Goal: Task Accomplishment & Management: Complete application form

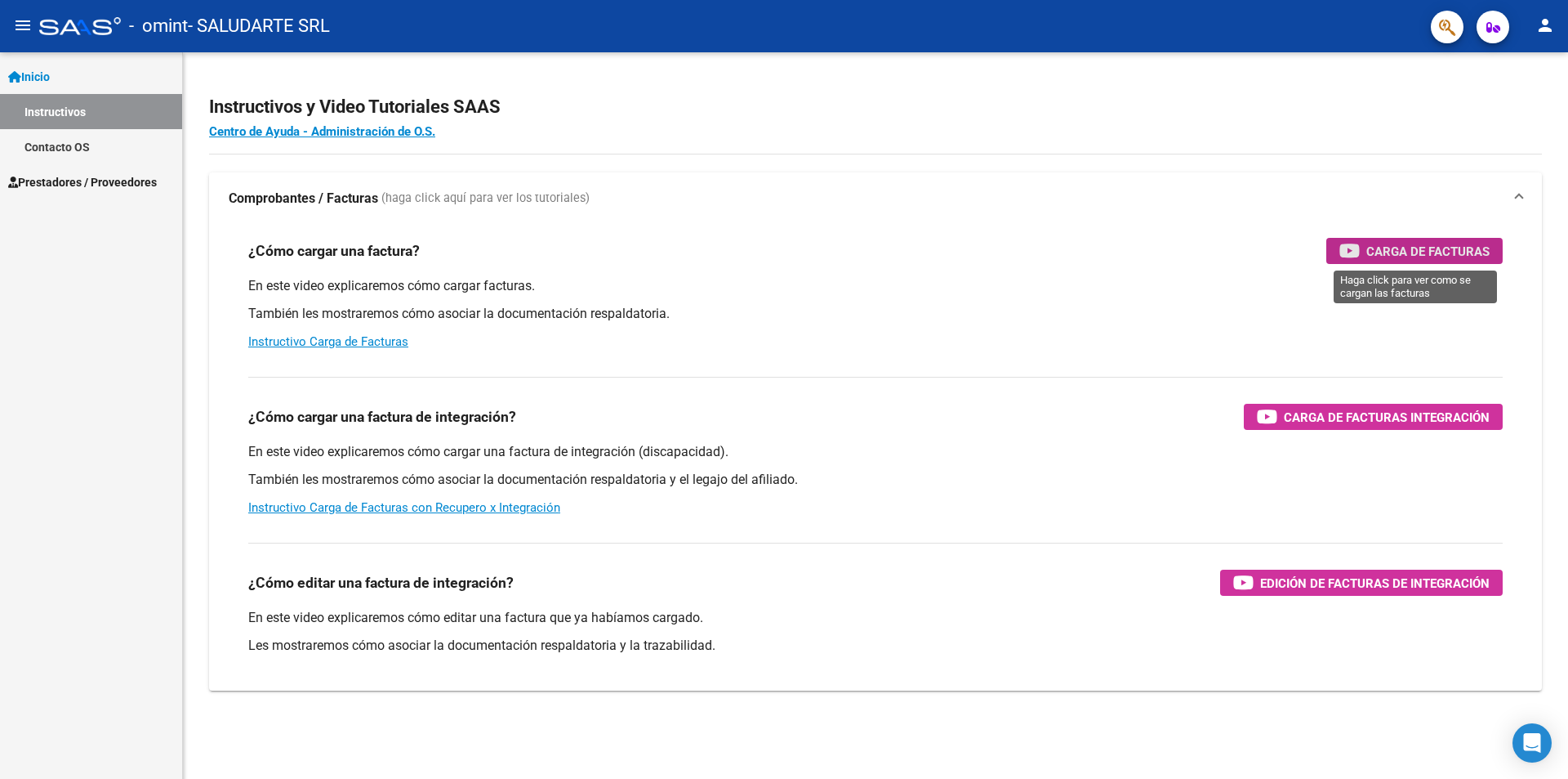
click at [1409, 252] on span "Carga de Facturas" at bounding box center [1427, 251] width 123 height 20
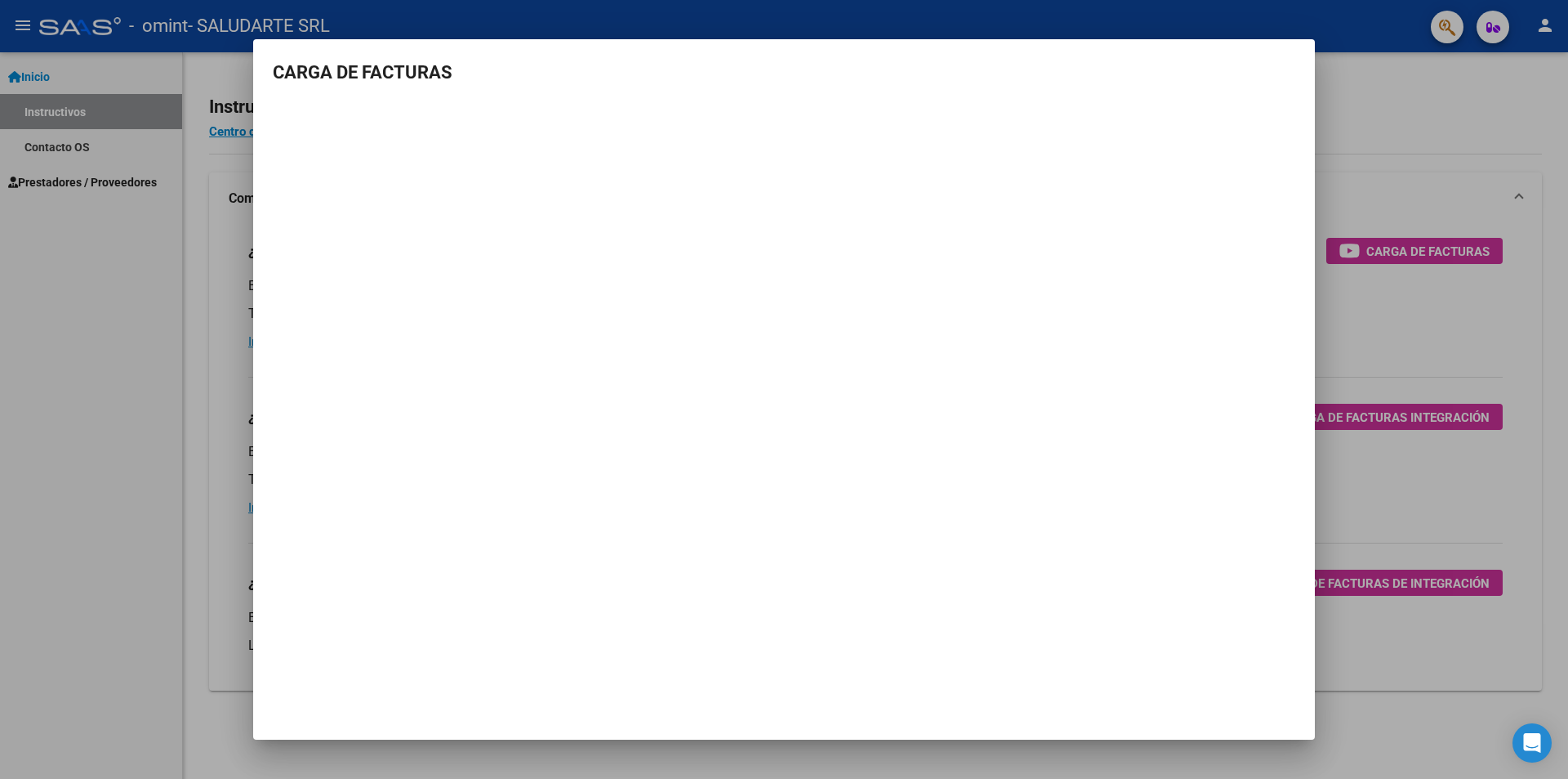
click at [1474, 114] on div at bounding box center [784, 389] width 1568 height 779
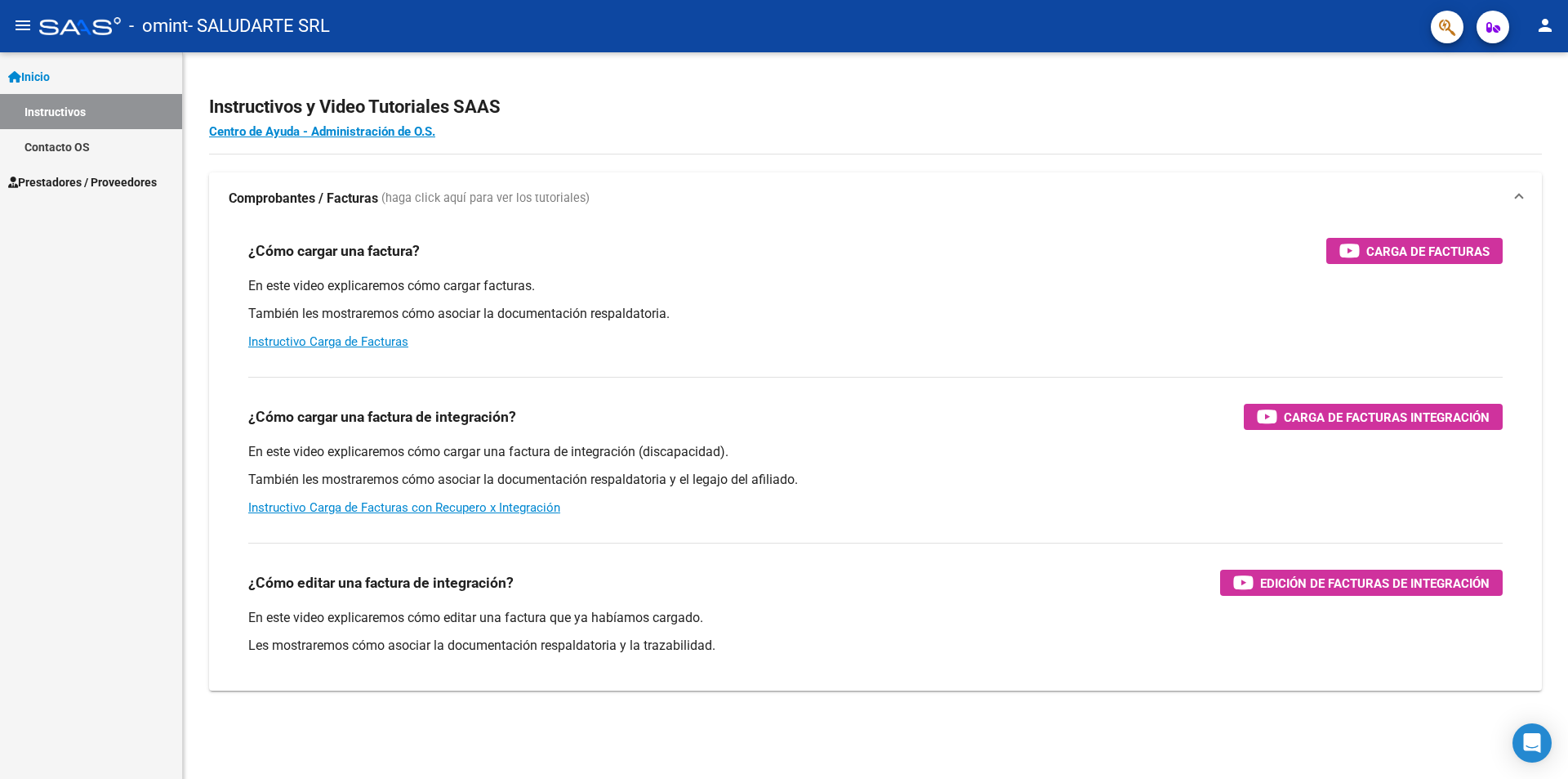
click at [71, 179] on span "Prestadores / Proveedores" at bounding box center [82, 182] width 148 height 18
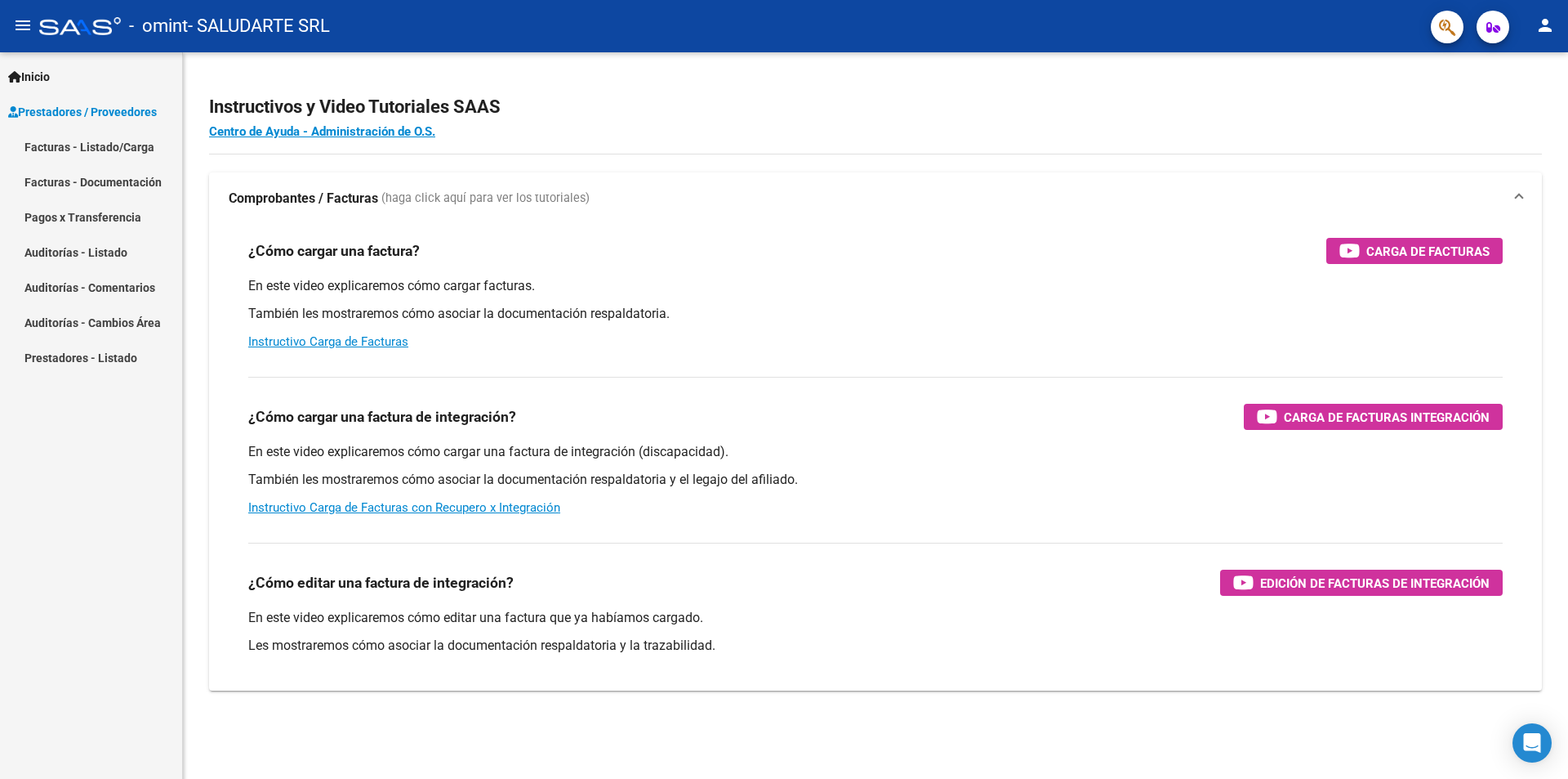
click at [65, 149] on link "Facturas - Listado/Carga" at bounding box center [91, 147] width 182 height 35
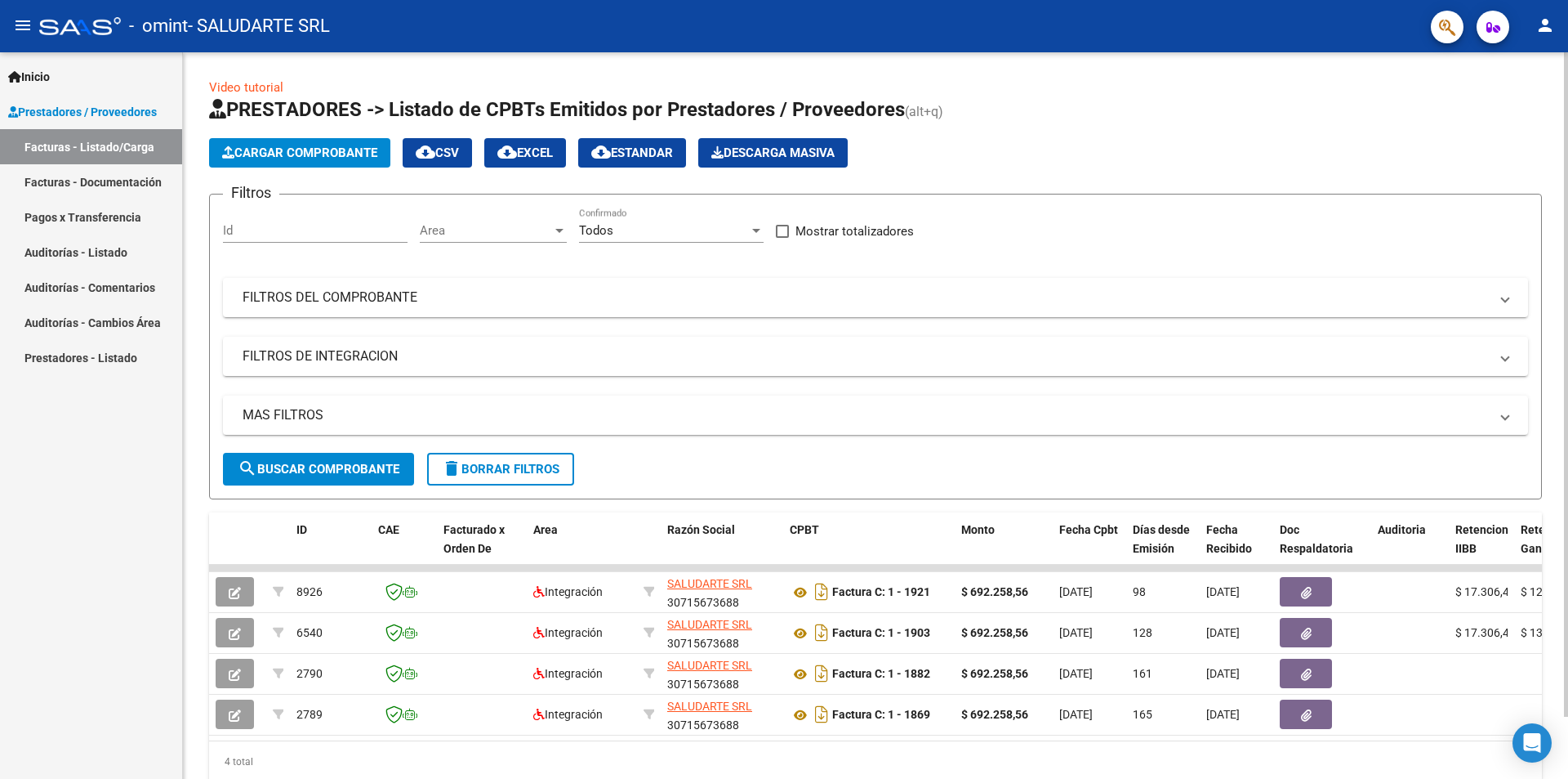
click at [319, 153] on span "Cargar Comprobante" at bounding box center [299, 153] width 155 height 15
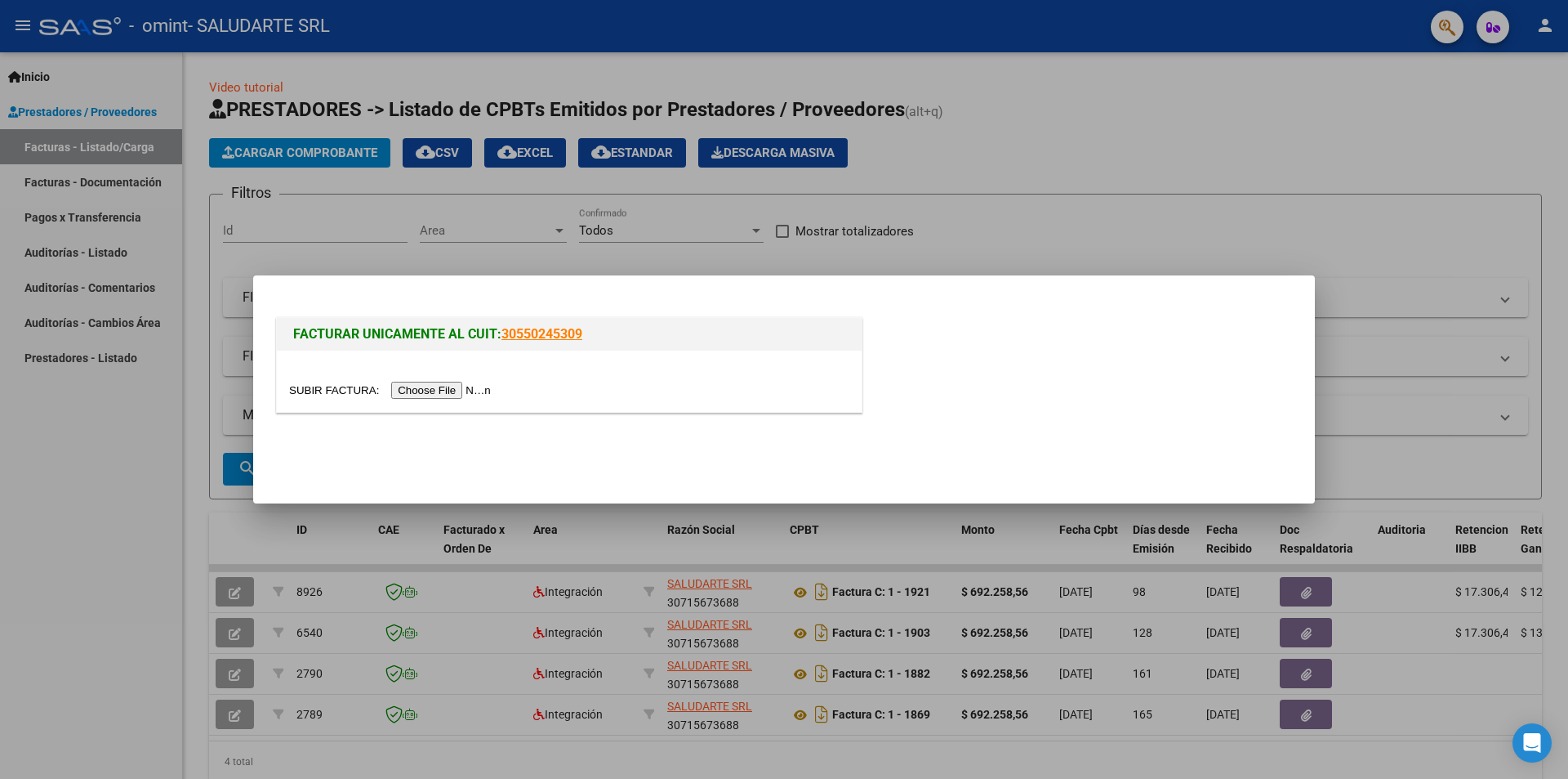
click at [454, 390] on input "file" at bounding box center [392, 390] width 207 height 17
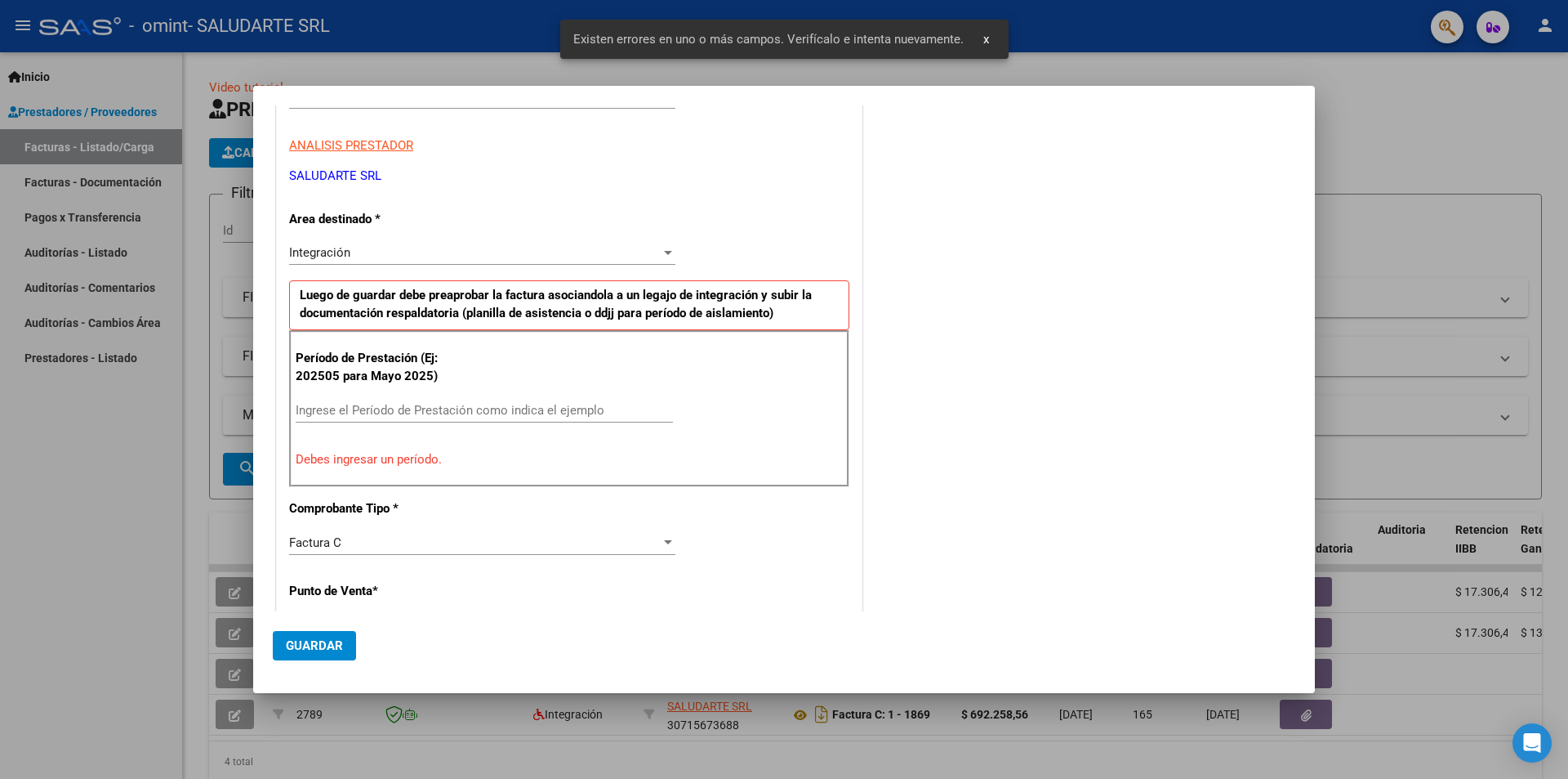
scroll to position [285, 0]
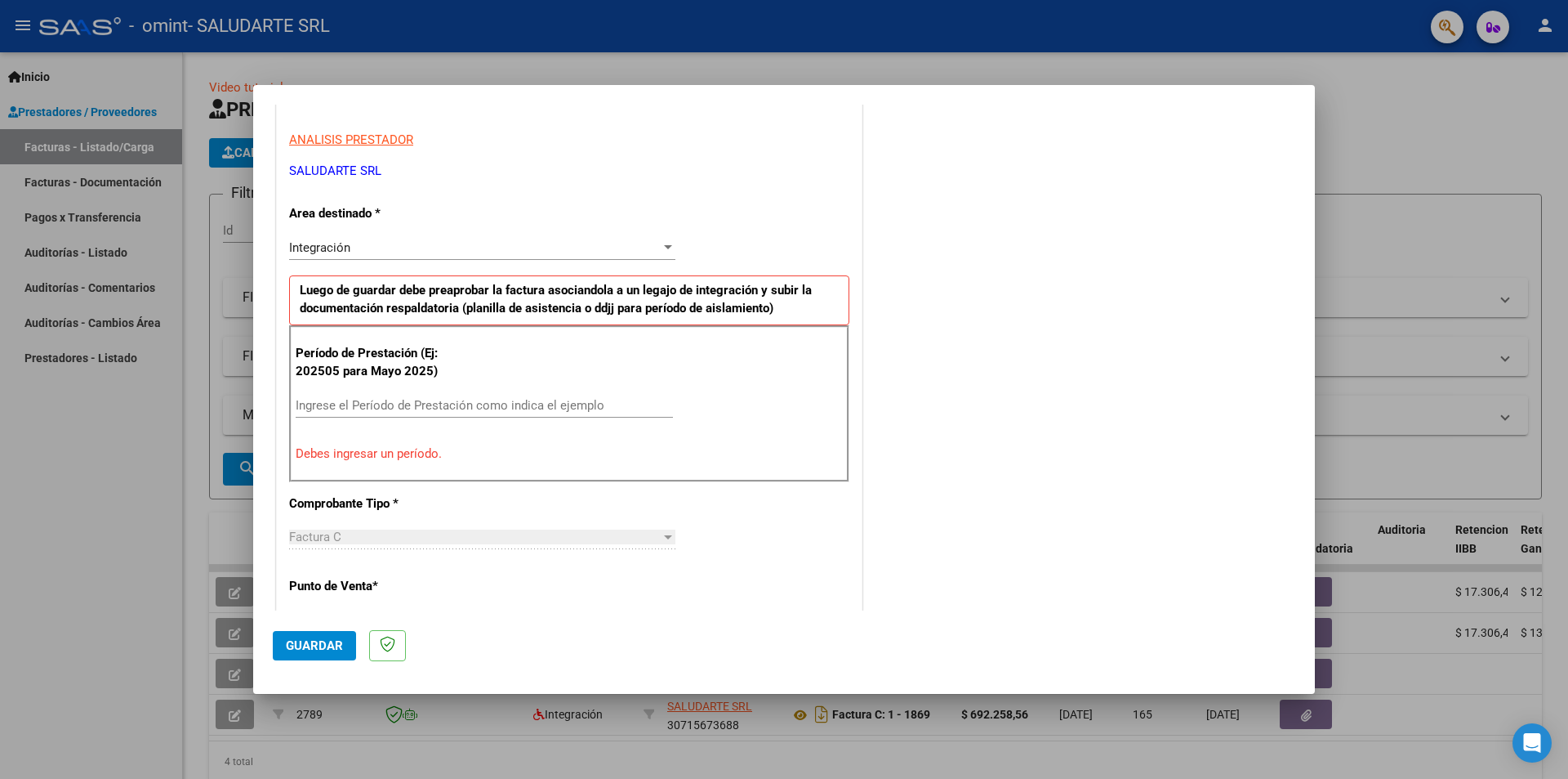
click at [342, 248] on span "Integración" at bounding box center [319, 247] width 61 height 15
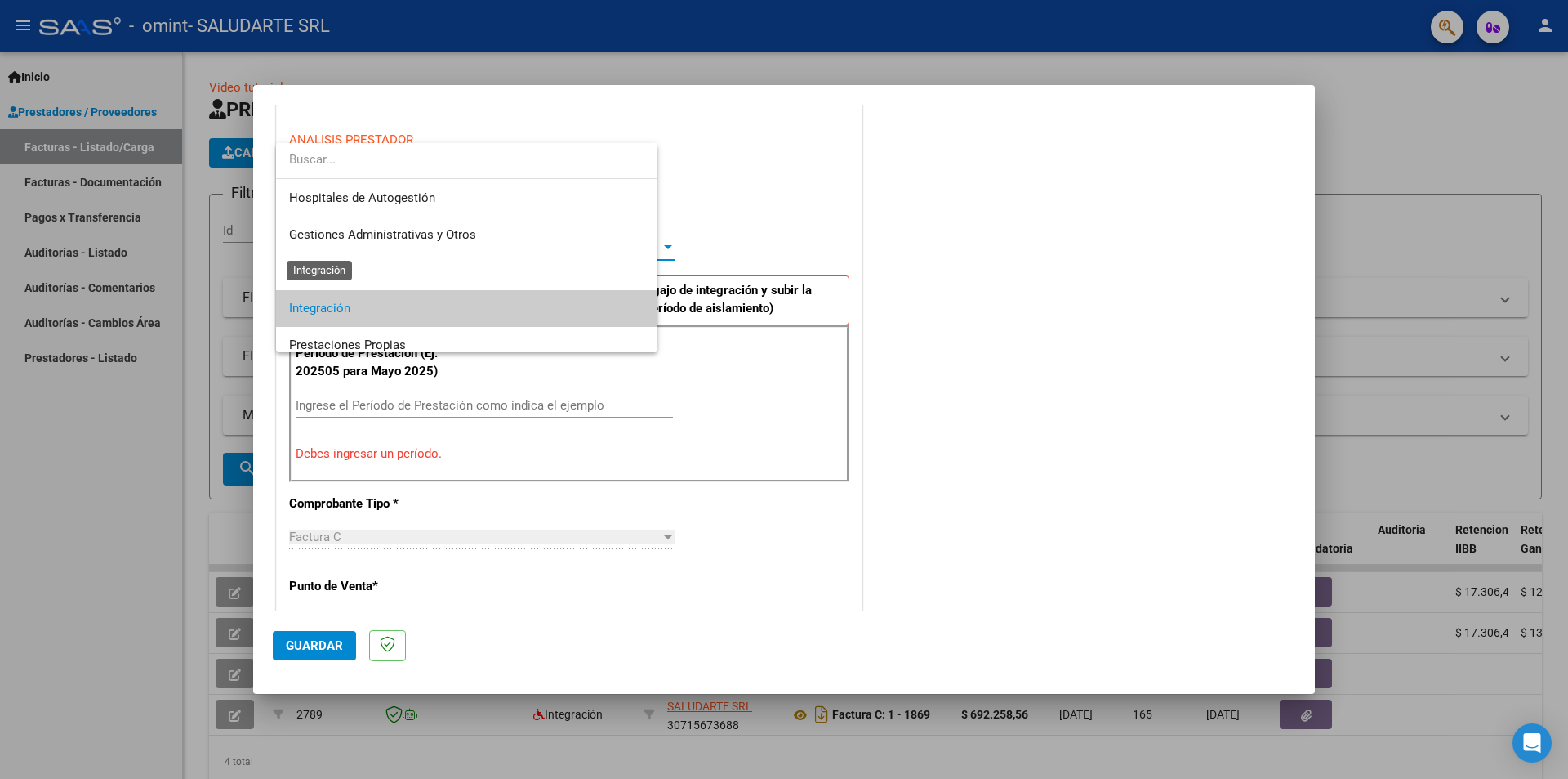
scroll to position [61, 0]
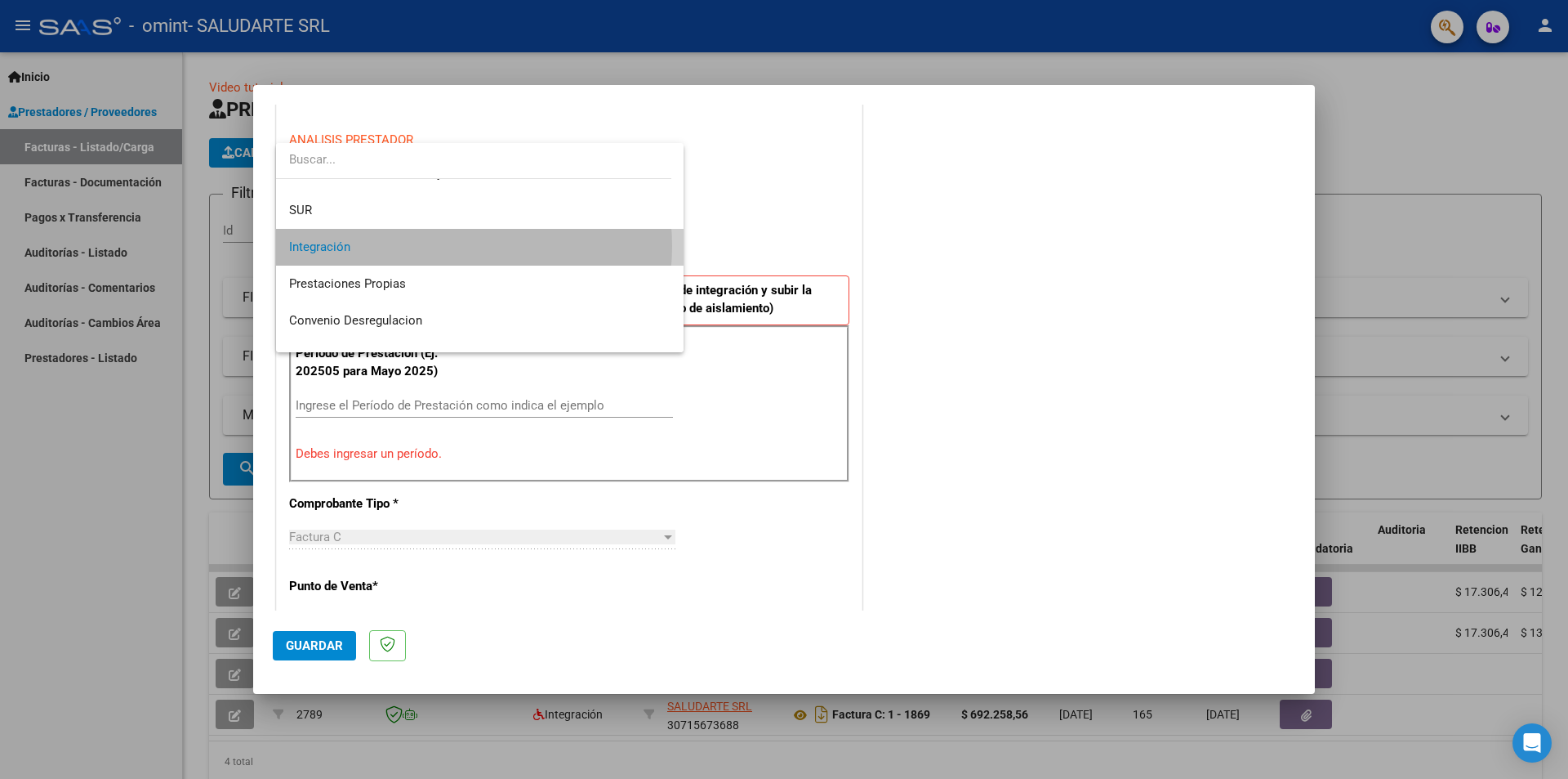
click at [442, 246] on span "Integración" at bounding box center [479, 247] width 381 height 37
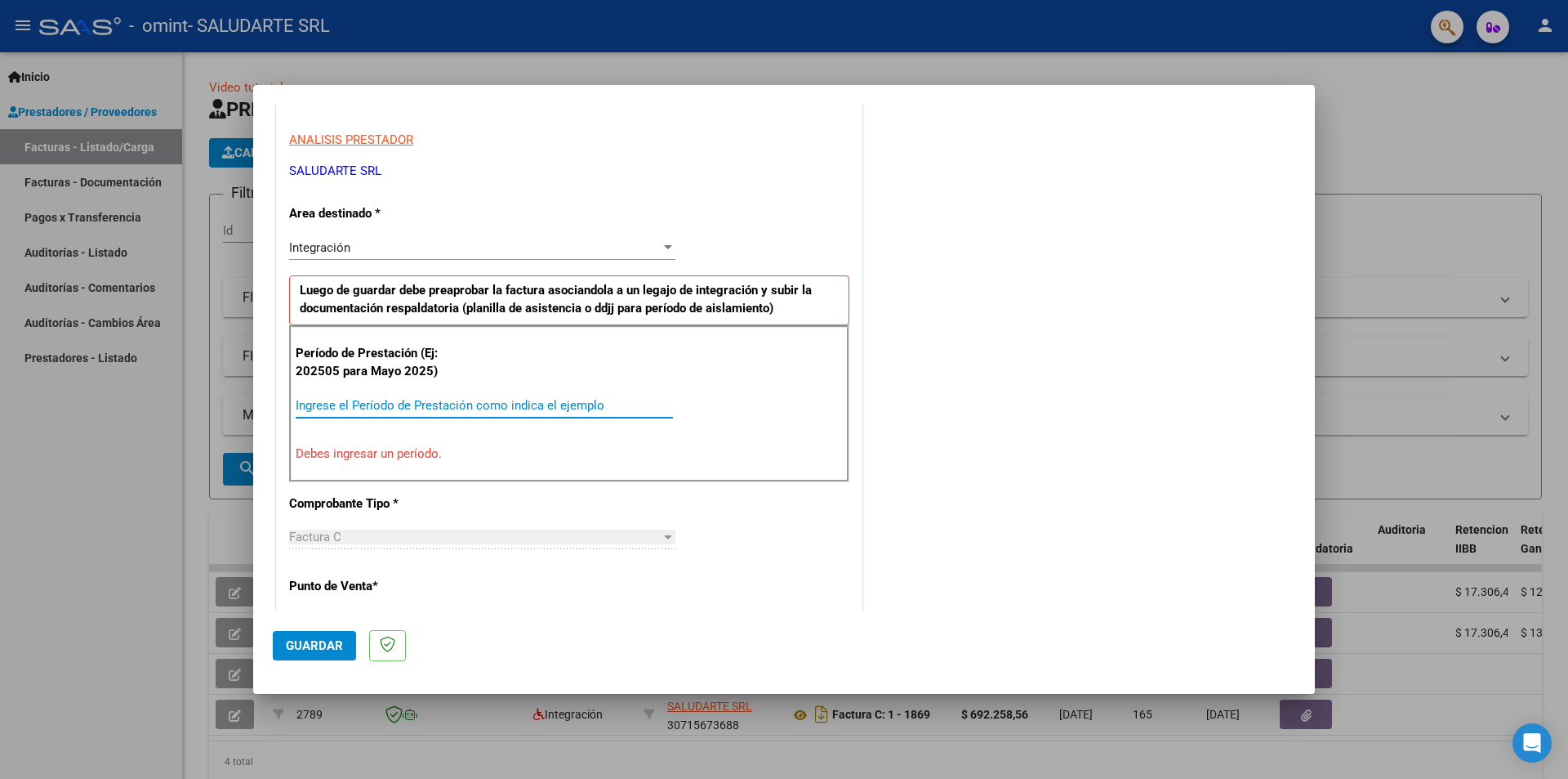
click at [319, 403] on input "Ingrese el Período de Prestación como indica el ejemplo" at bounding box center [484, 406] width 377 height 15
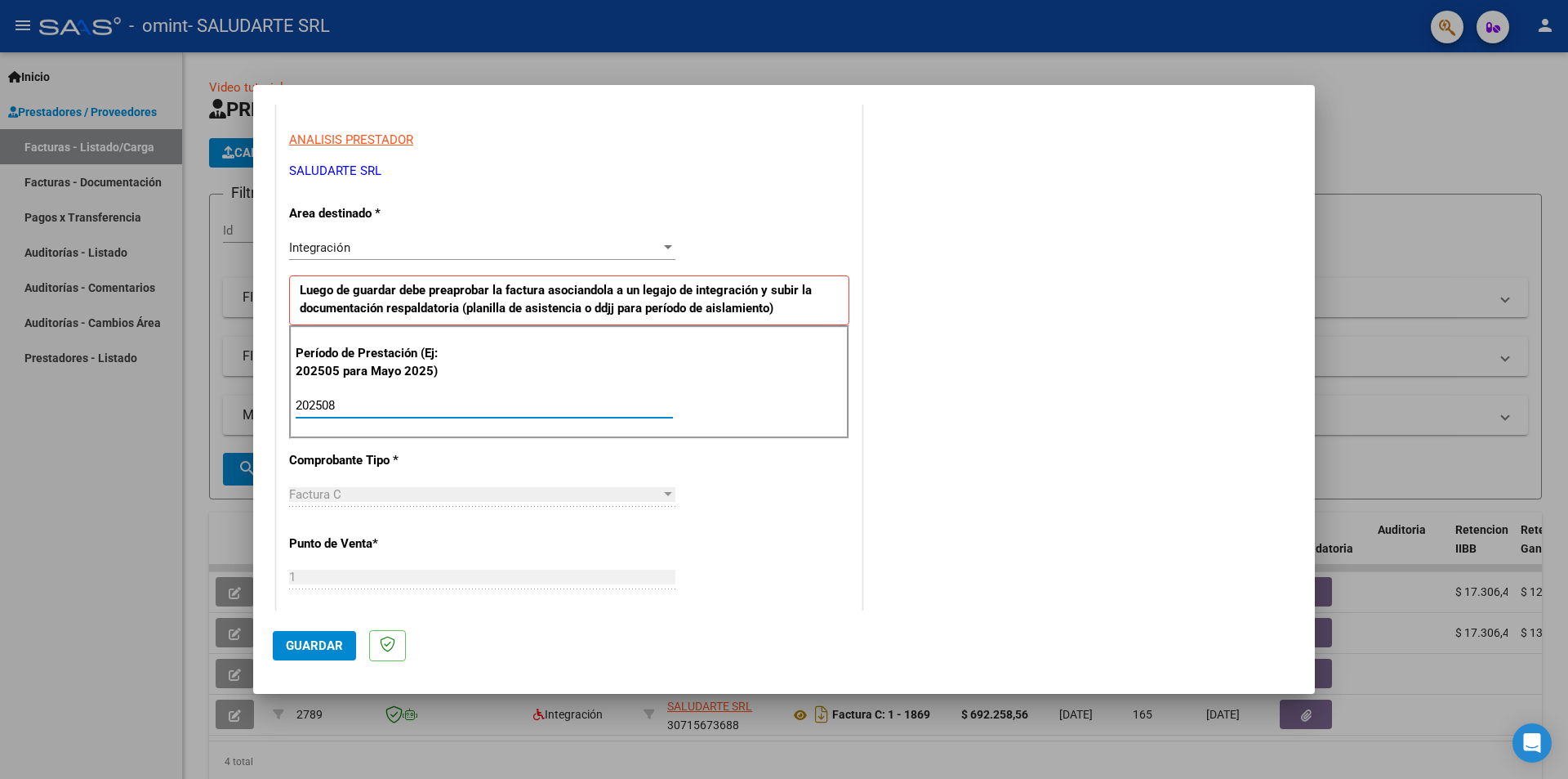
type input "202508"
click at [528, 493] on div "Factura C" at bounding box center [474, 495] width 371 height 15
click at [308, 646] on span "Guardar" at bounding box center [314, 646] width 57 height 15
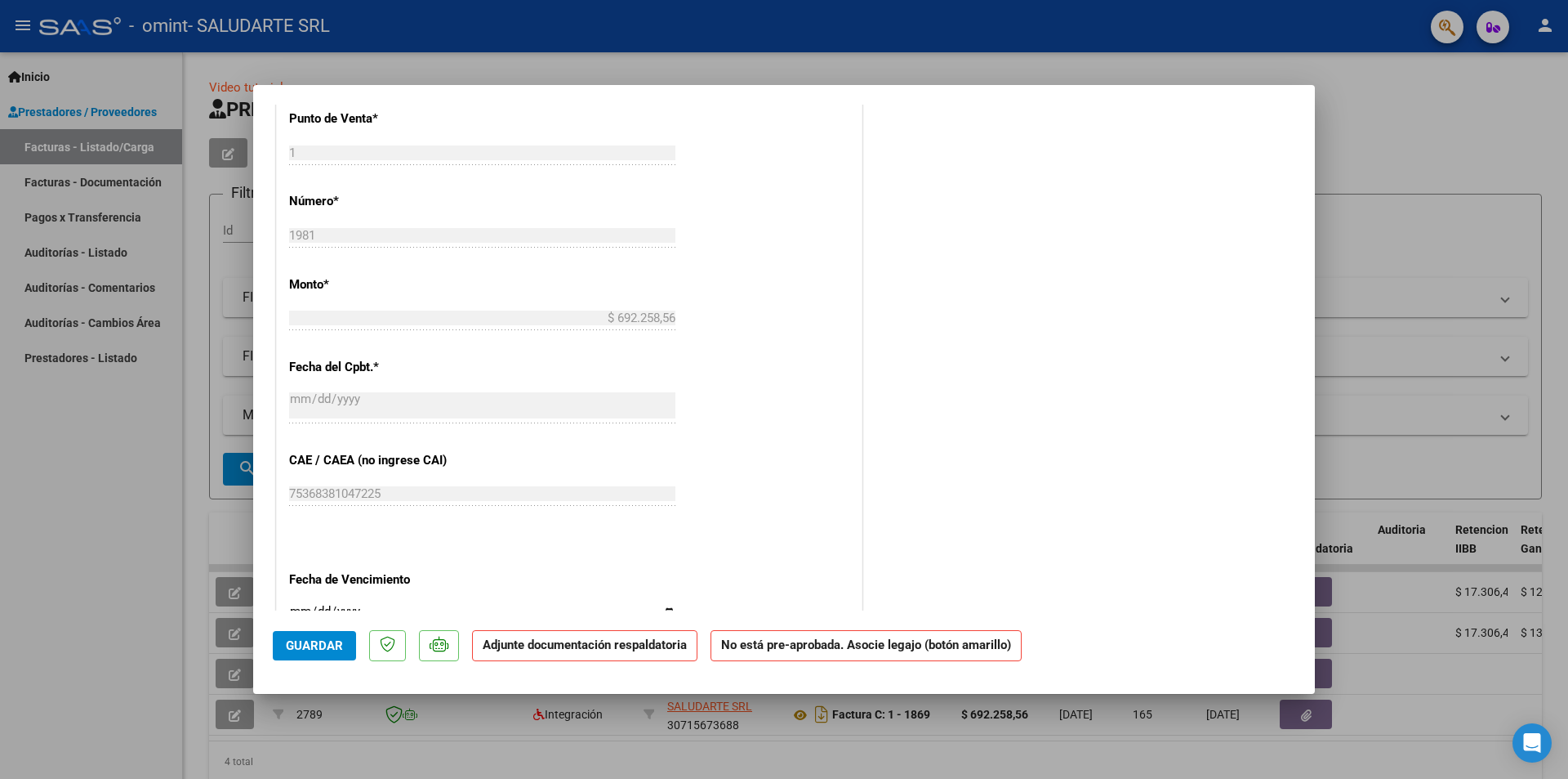
scroll to position [735, 0]
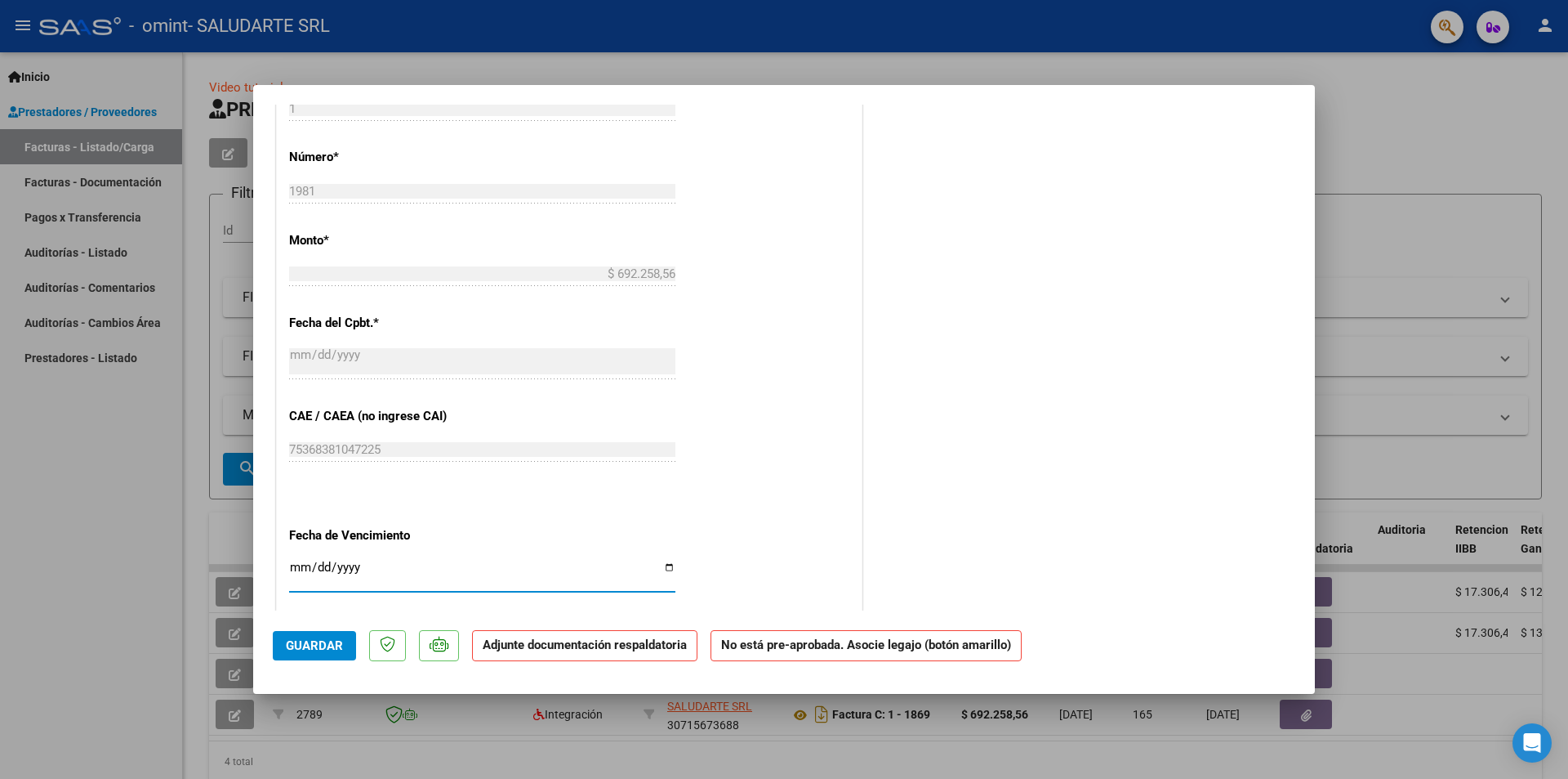
click at [665, 567] on input "Ingresar la fecha" at bounding box center [482, 573] width 386 height 26
type input "[DATE]"
click at [313, 646] on span "Guardar" at bounding box center [314, 646] width 57 height 15
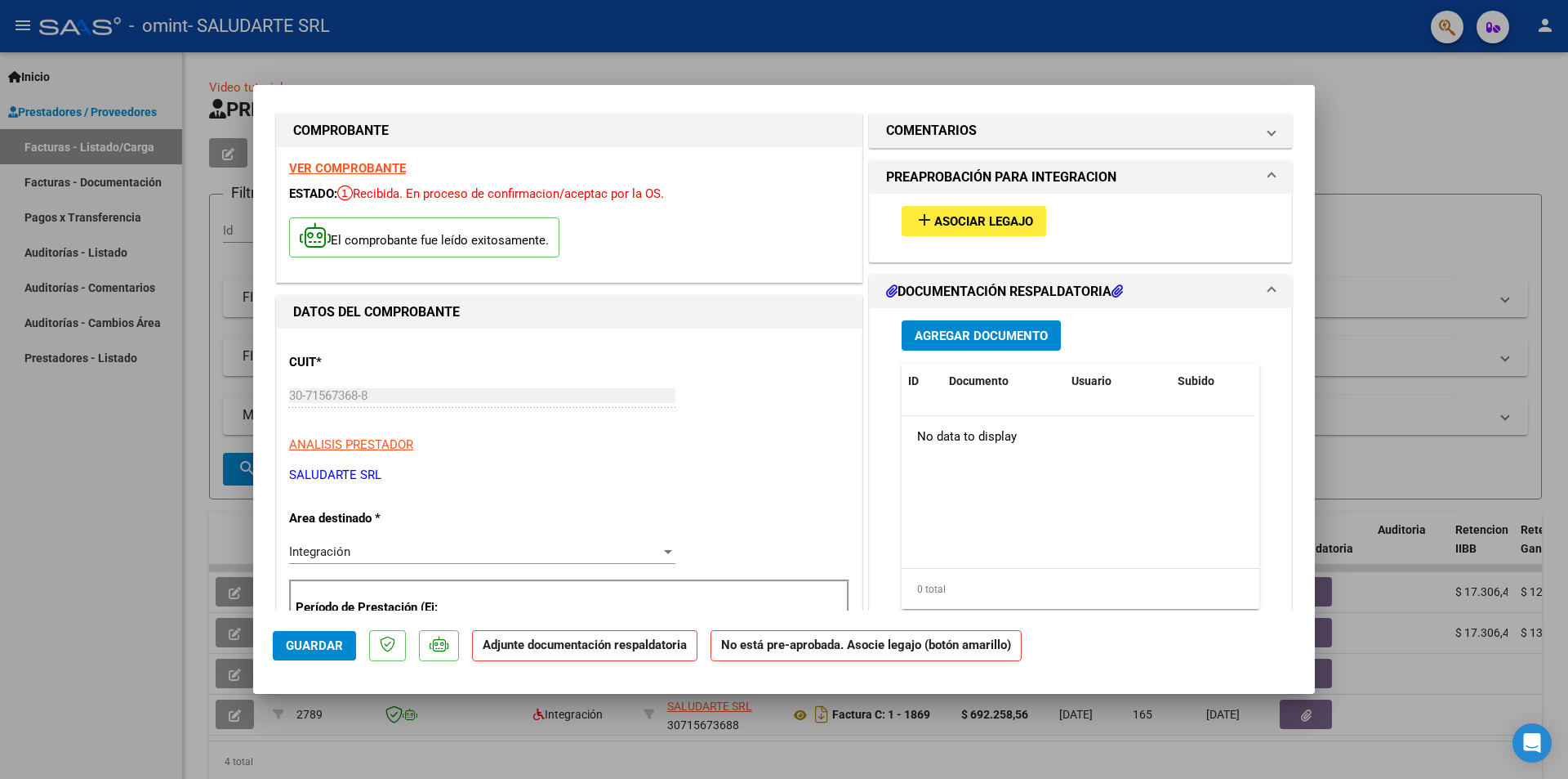
scroll to position [0, 0]
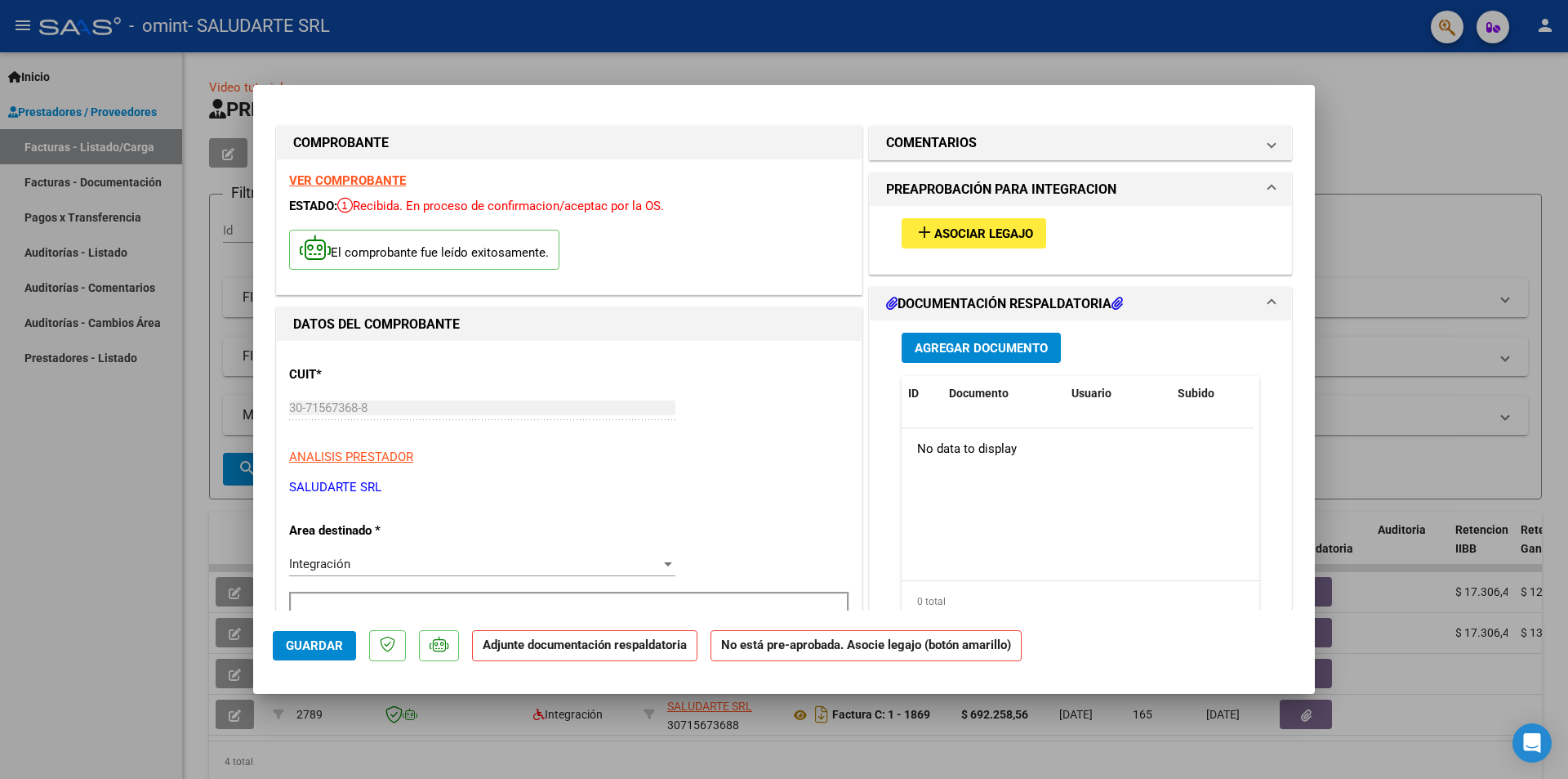
click at [991, 348] on span "Agregar Documento" at bounding box center [981, 348] width 133 height 15
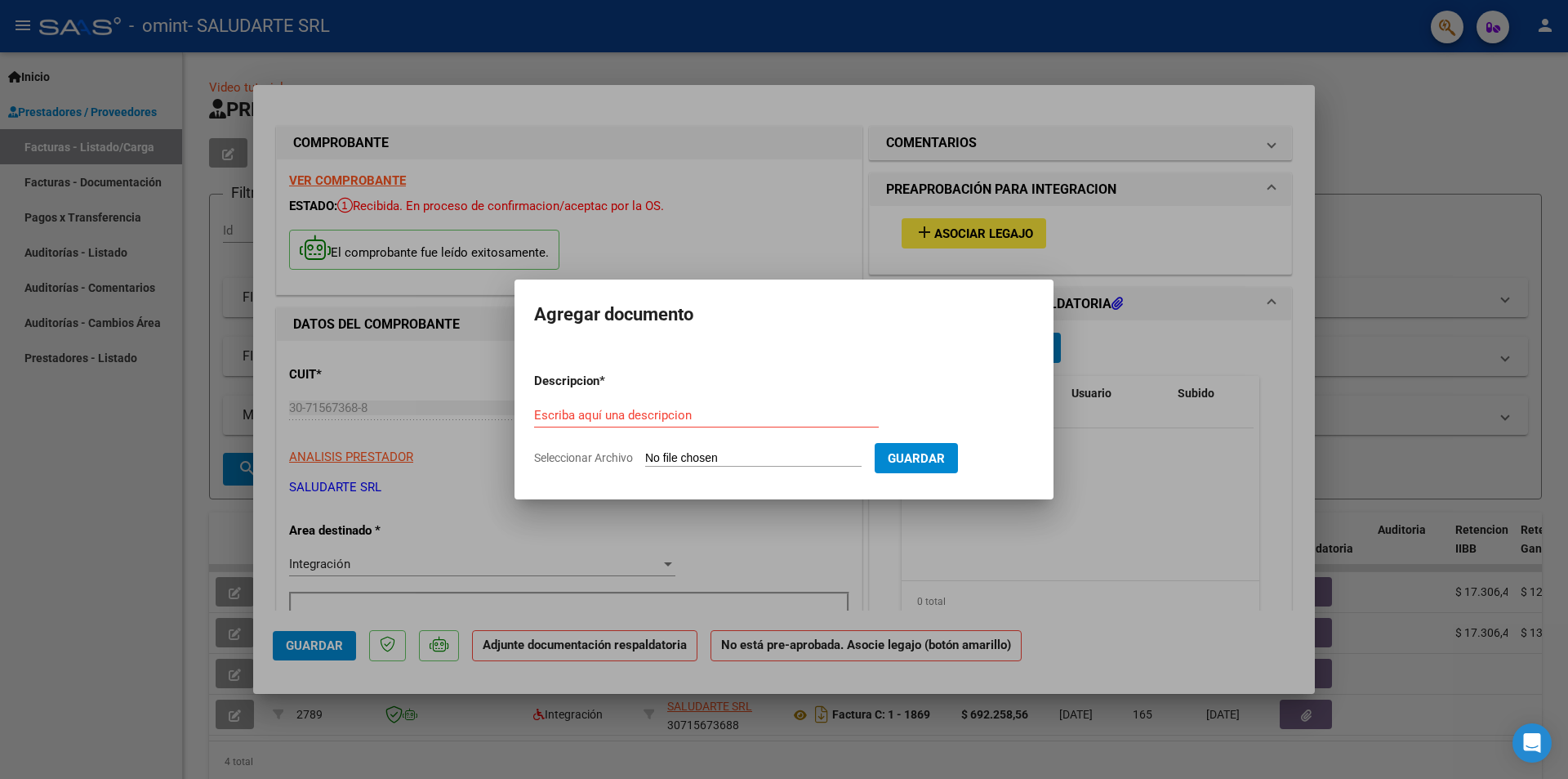
click at [767, 220] on div at bounding box center [784, 389] width 1568 height 779
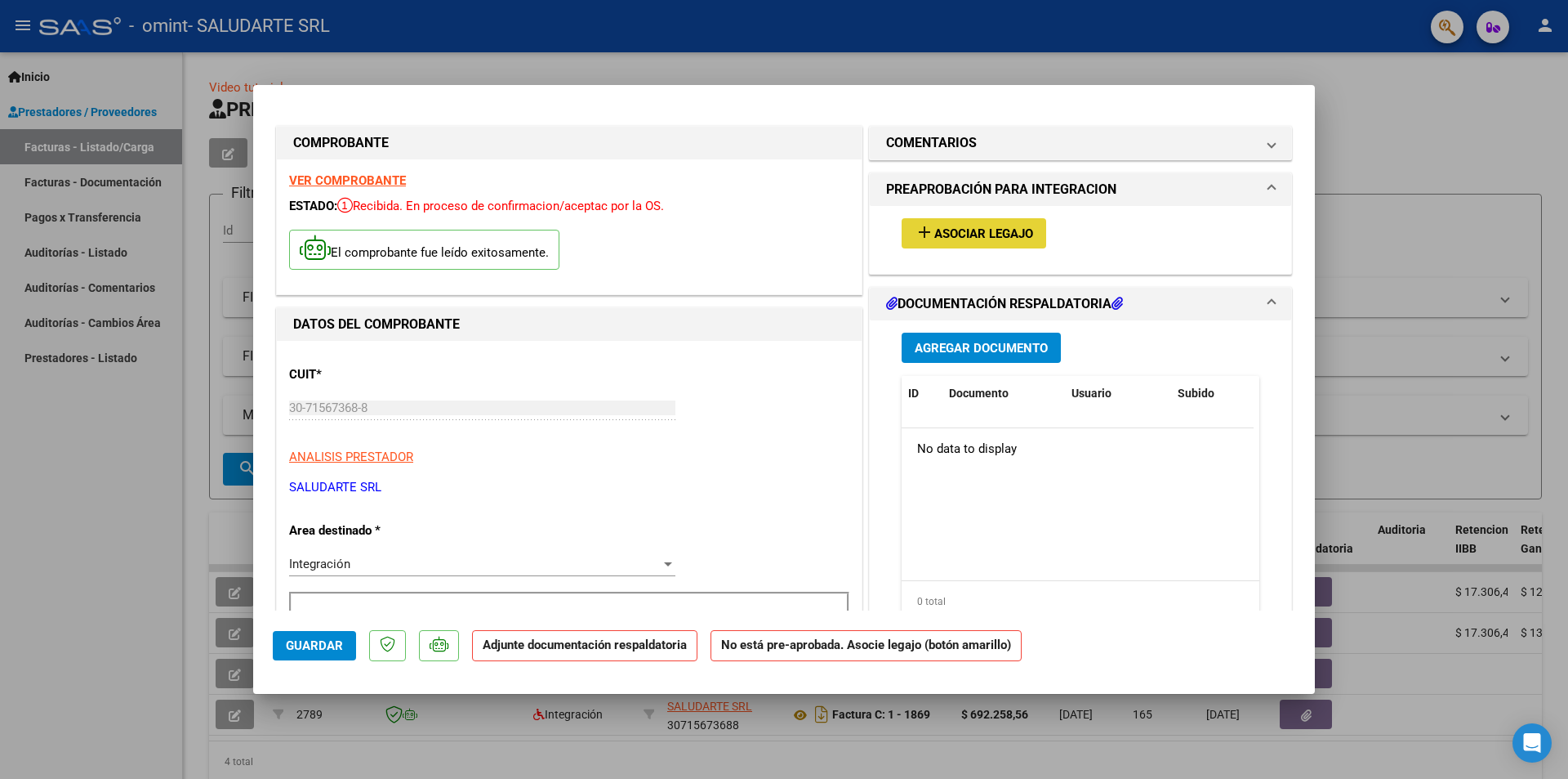
click at [975, 236] on span "Asociar Legajo" at bounding box center [984, 234] width 99 height 15
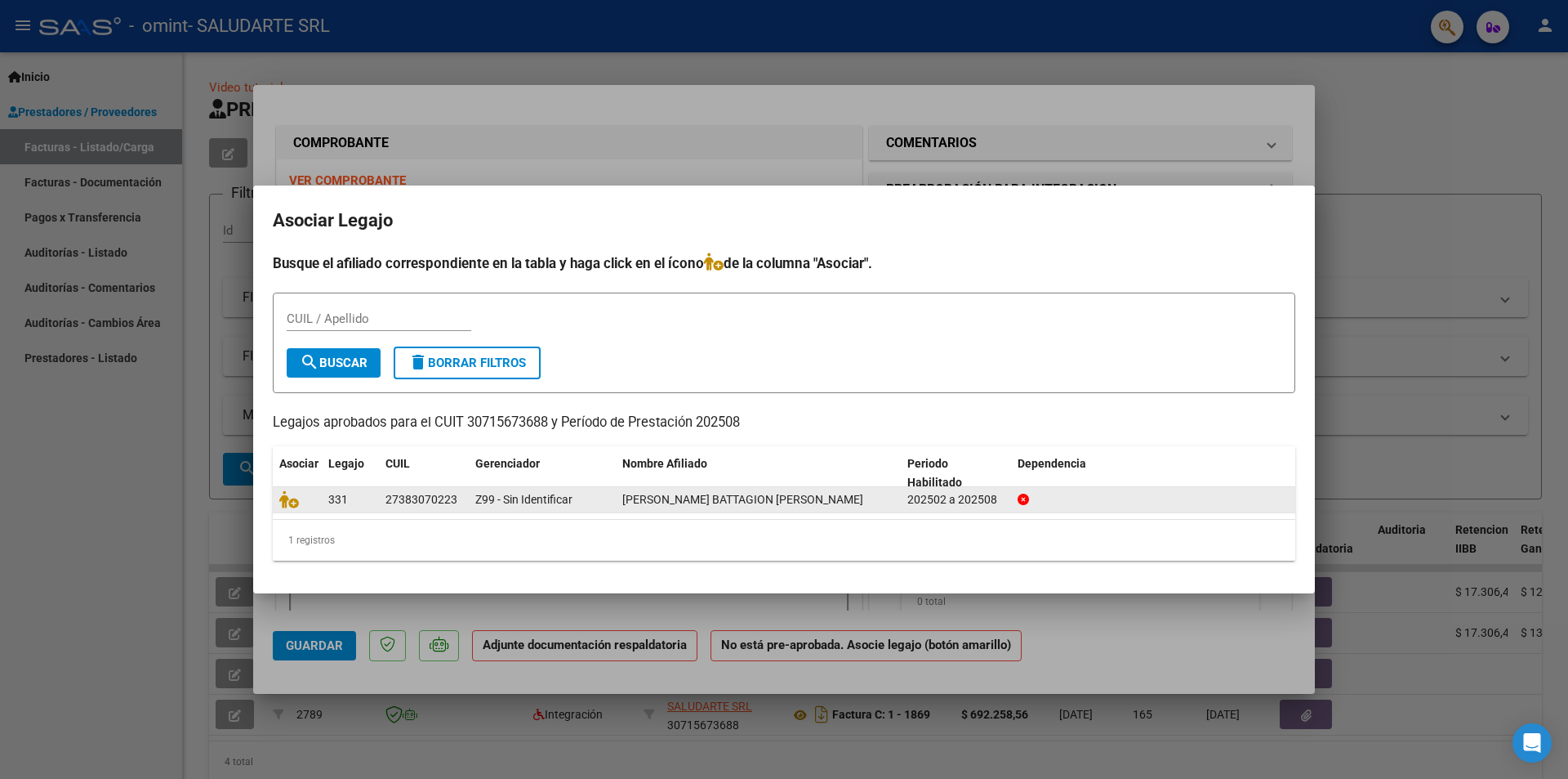
click at [381, 496] on datatable-body-cell "27383070223" at bounding box center [423, 500] width 90 height 25
click at [380, 499] on datatable-body-cell "27383070223" at bounding box center [423, 500] width 90 height 25
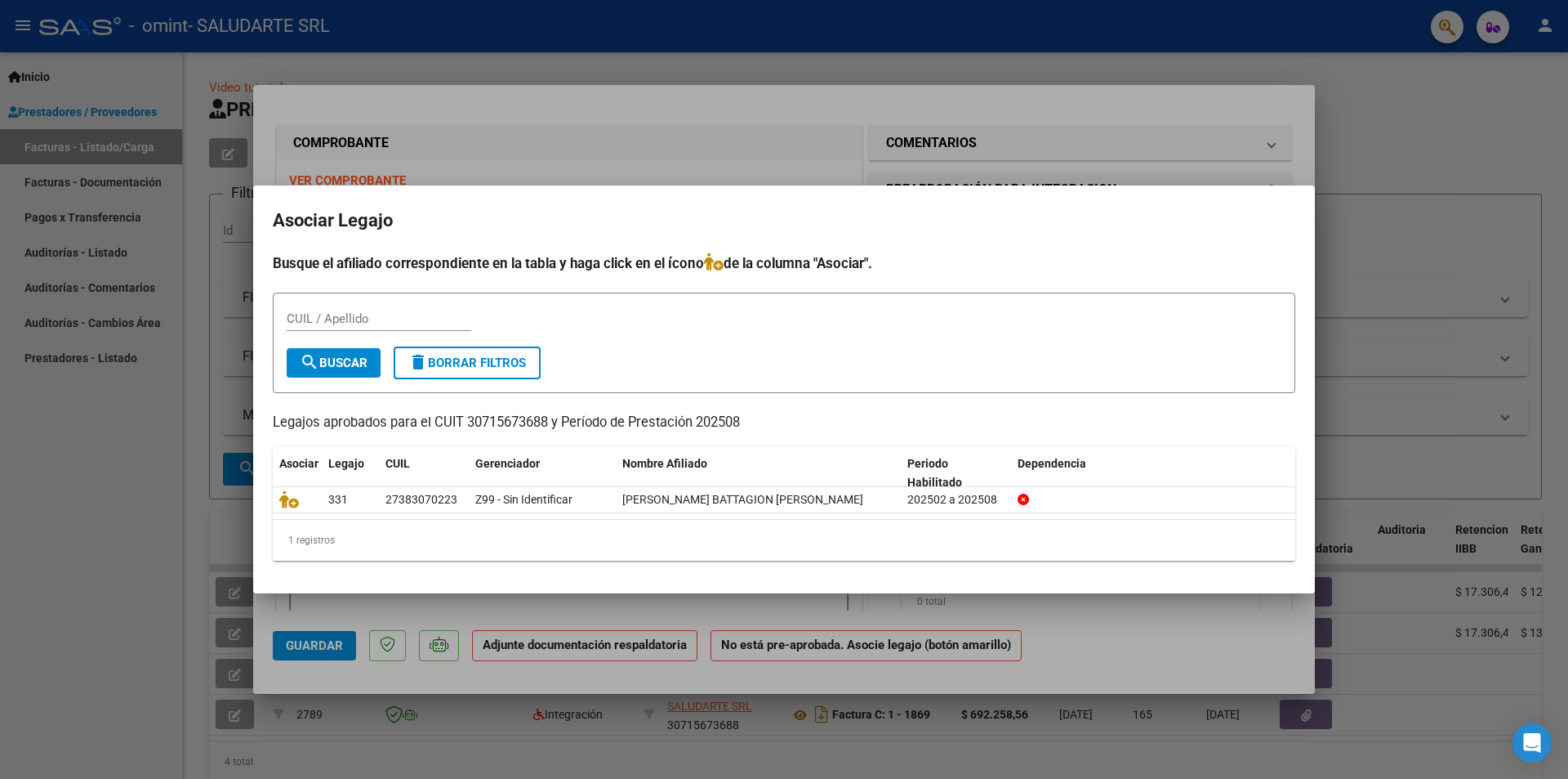
click at [753, 131] on div at bounding box center [784, 389] width 1568 height 779
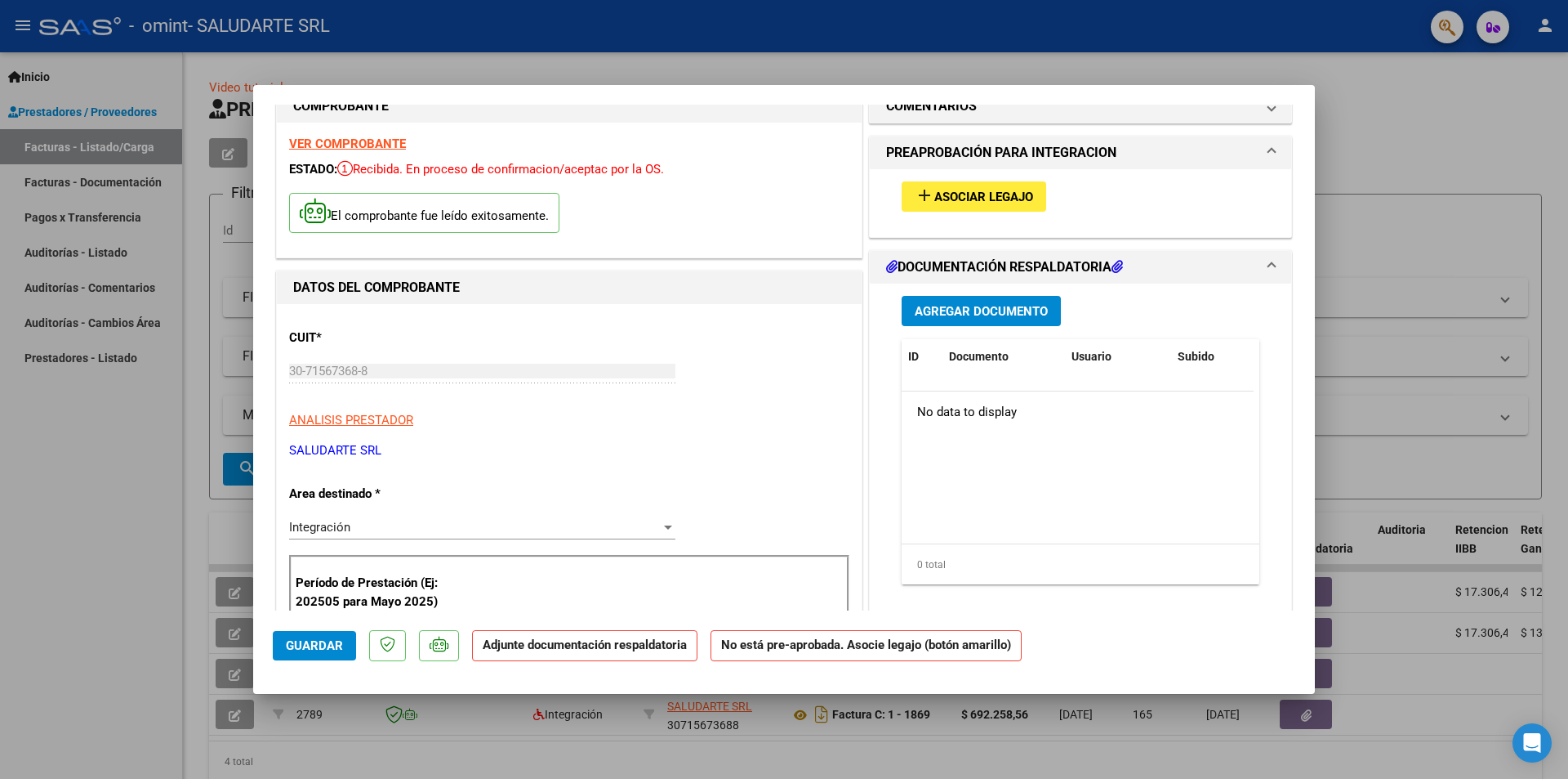
scroll to position [15, 0]
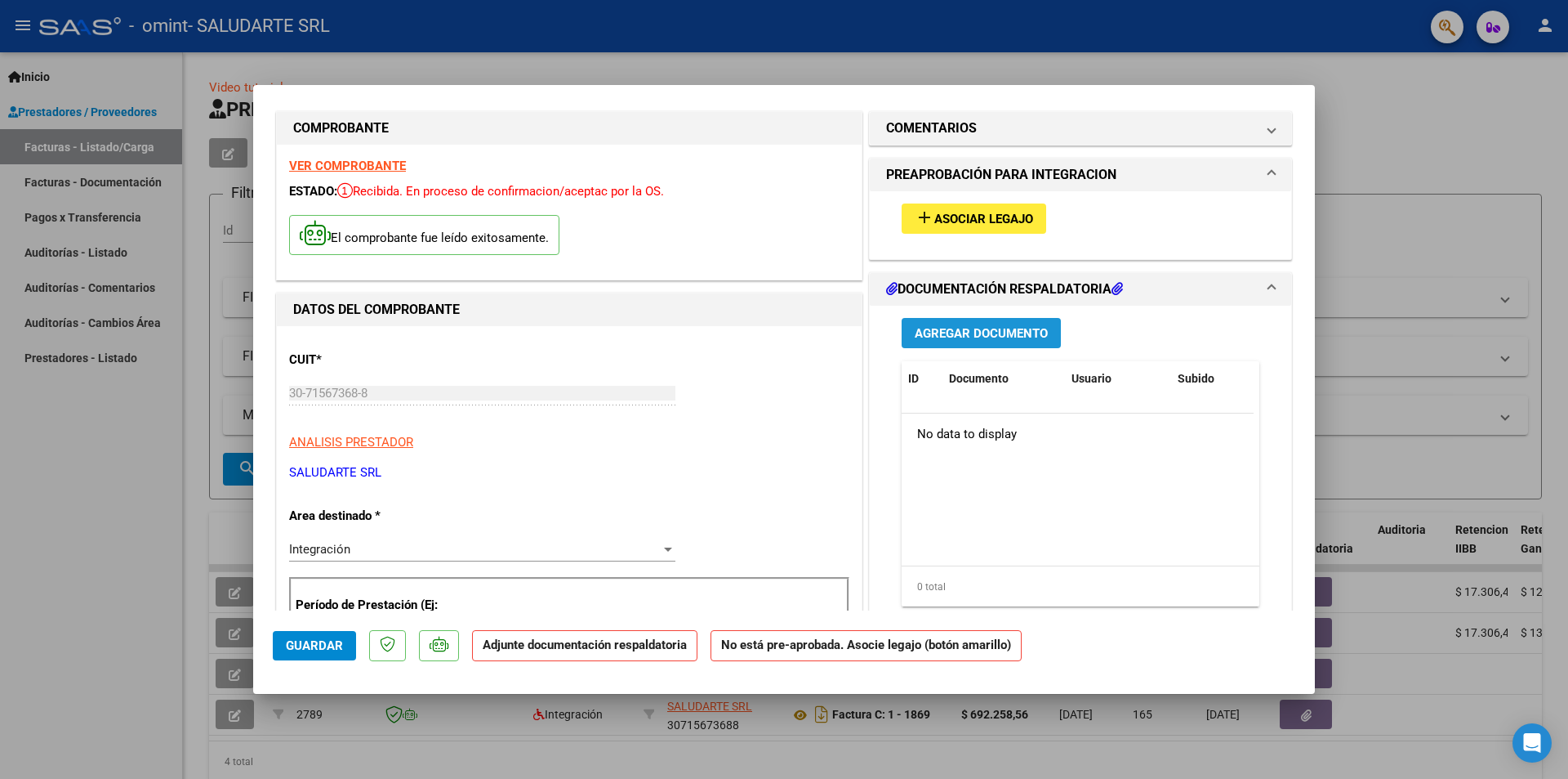
click at [976, 331] on span "Agregar Documento" at bounding box center [981, 334] width 133 height 15
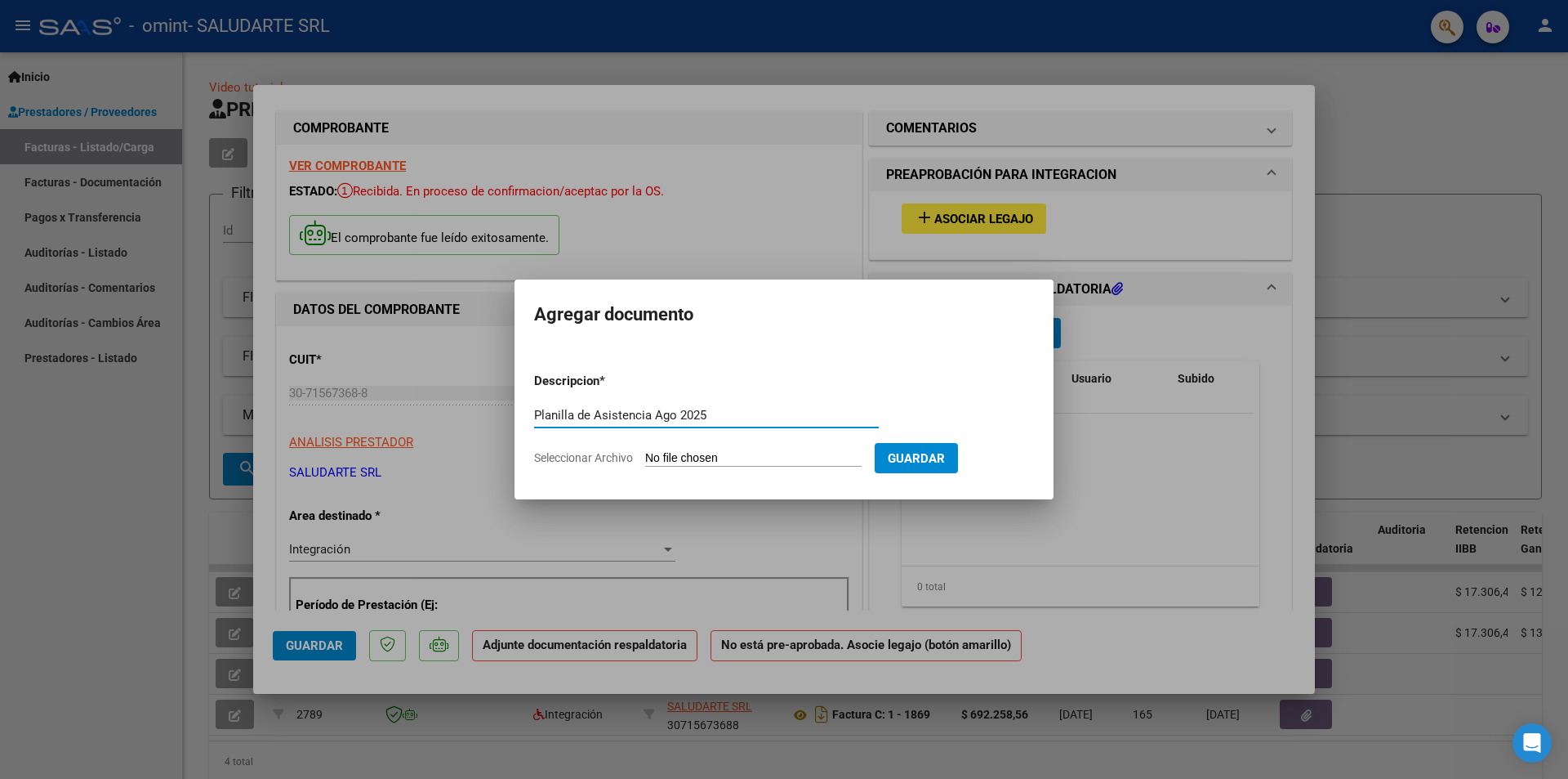
type input "Planilla de Asistencia Ago 2025"
click at [939, 456] on span "Guardar" at bounding box center [916, 459] width 57 height 15
click at [944, 457] on span "Guardar" at bounding box center [916, 459] width 57 height 15
click at [678, 457] on input "Seleccionar Archivo" at bounding box center [753, 459] width 216 height 16
type input "C:\fakepath\SALUDARTE_ASIST_SCORDO AGOSTINA_AGOSTO 2025.pdf"
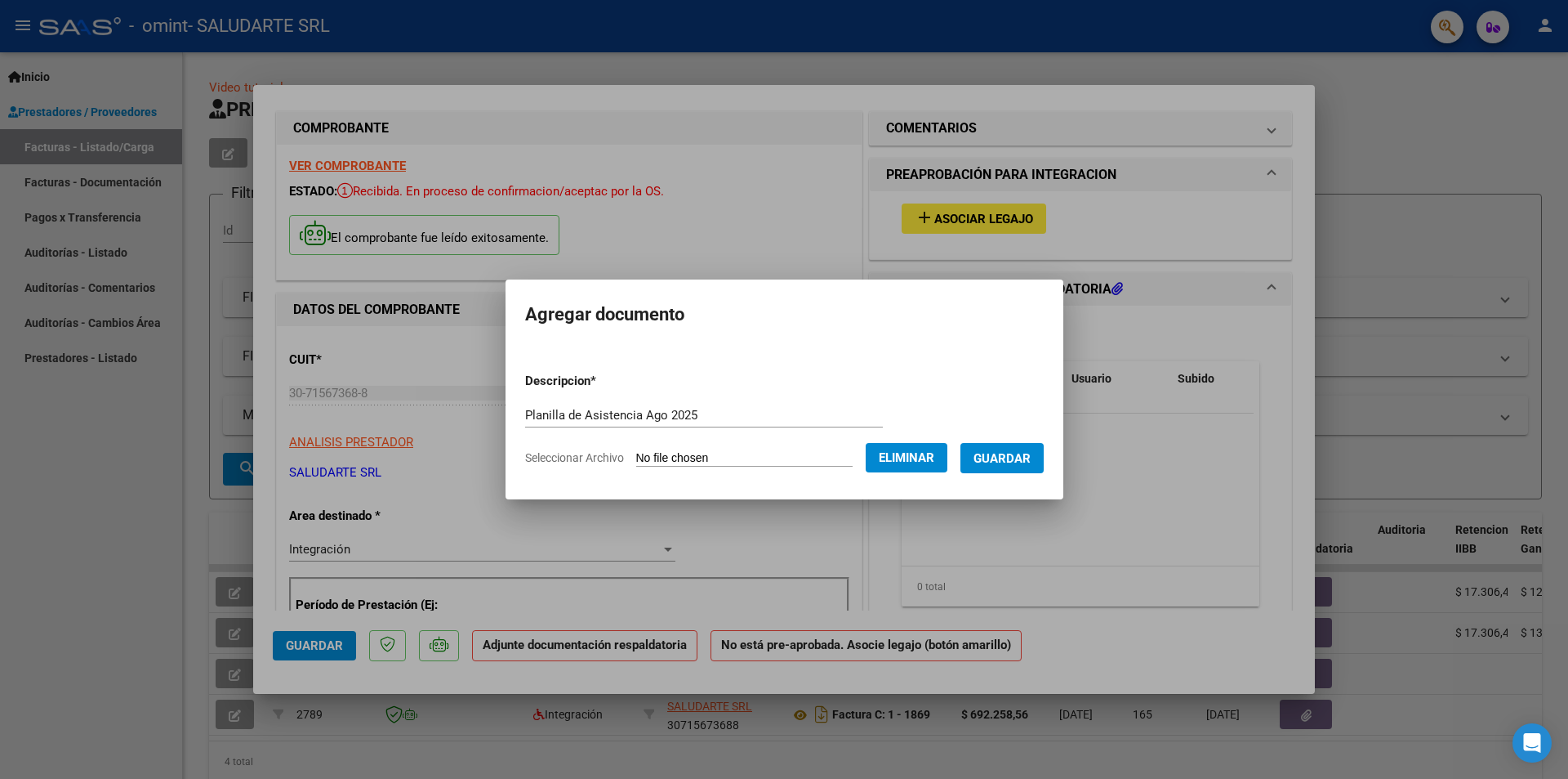
click at [1027, 452] on span "Guardar" at bounding box center [1002, 459] width 57 height 15
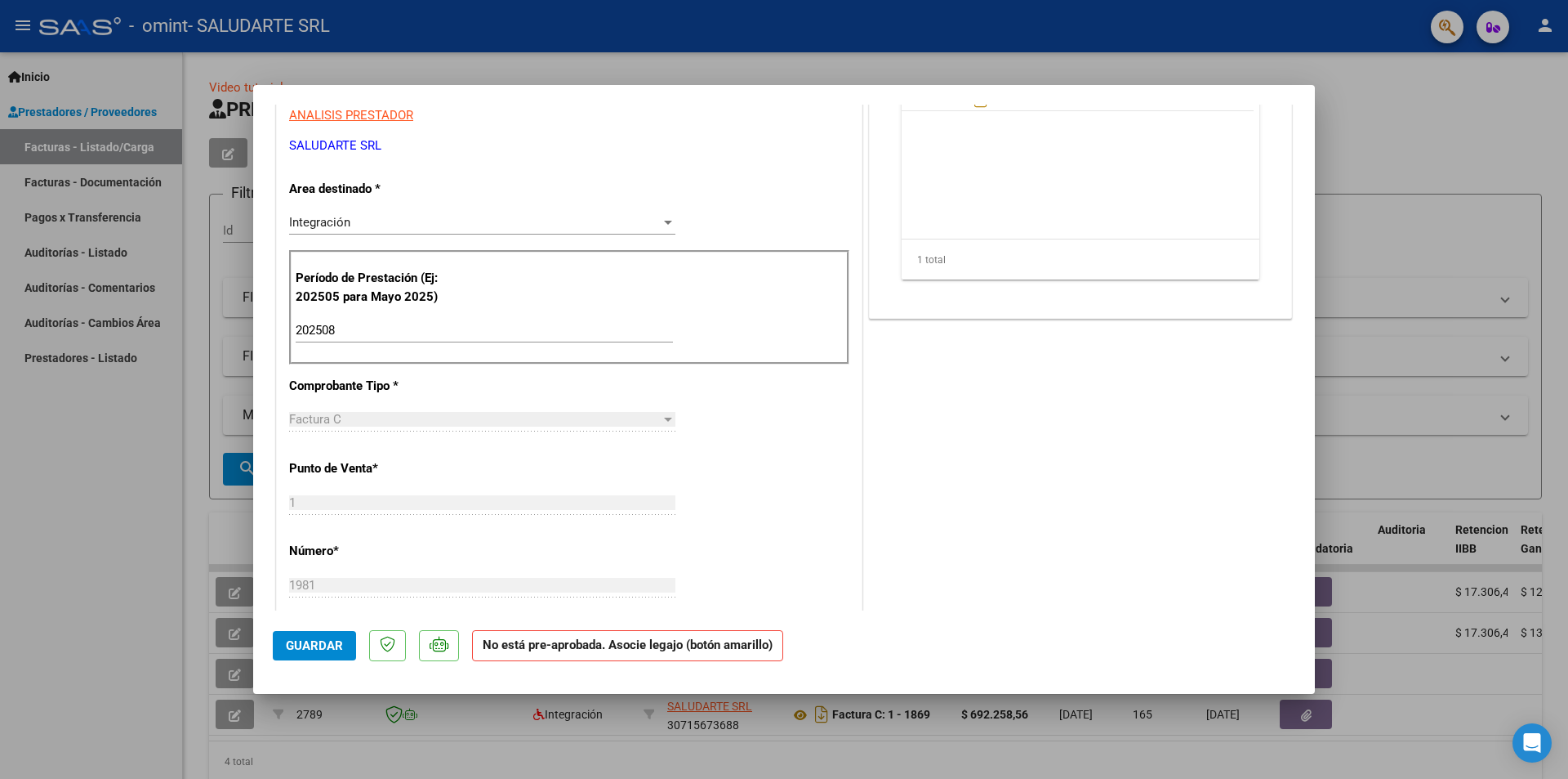
scroll to position [0, 0]
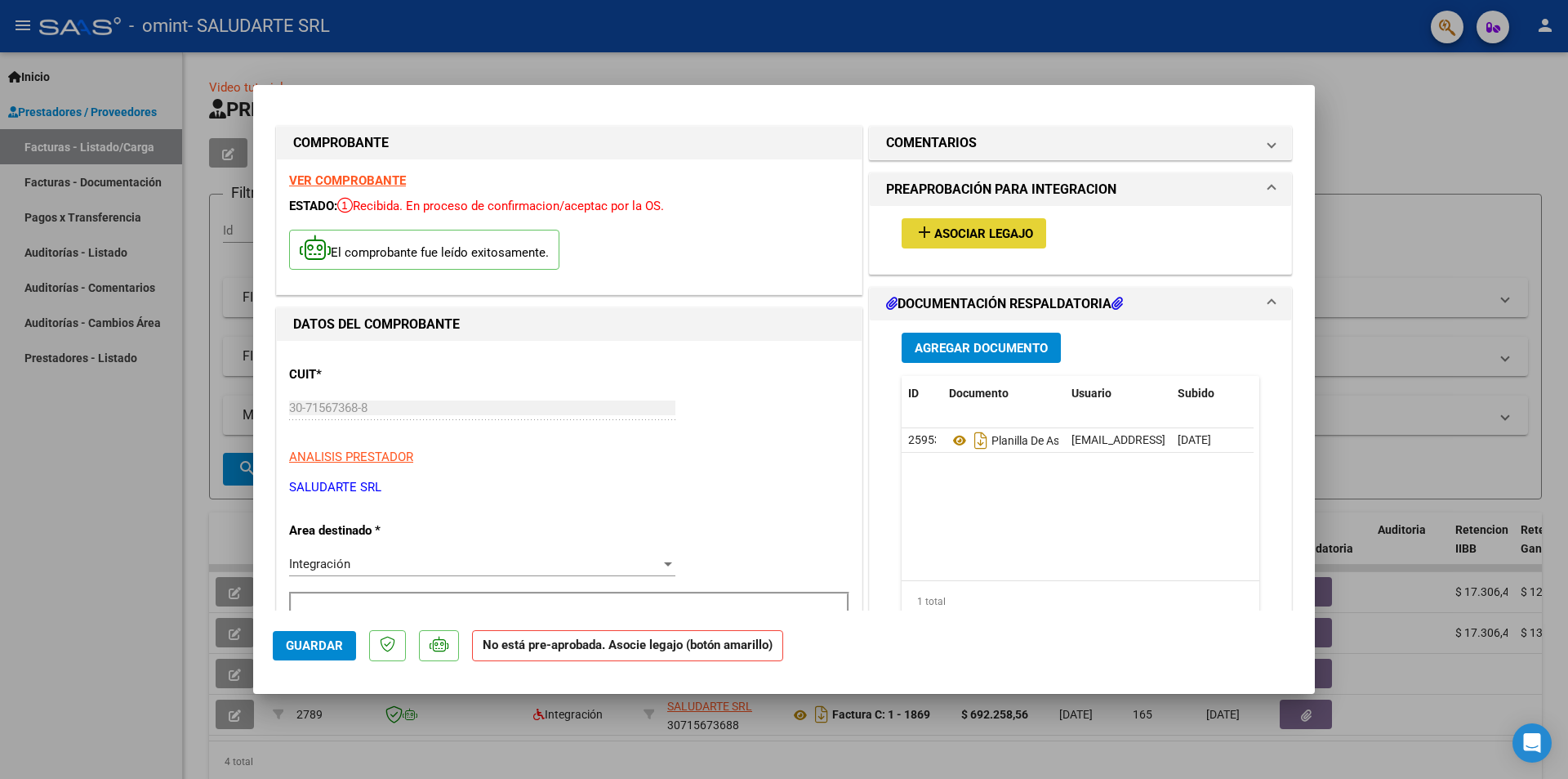
click at [975, 234] on span "Asociar Legajo" at bounding box center [984, 234] width 99 height 15
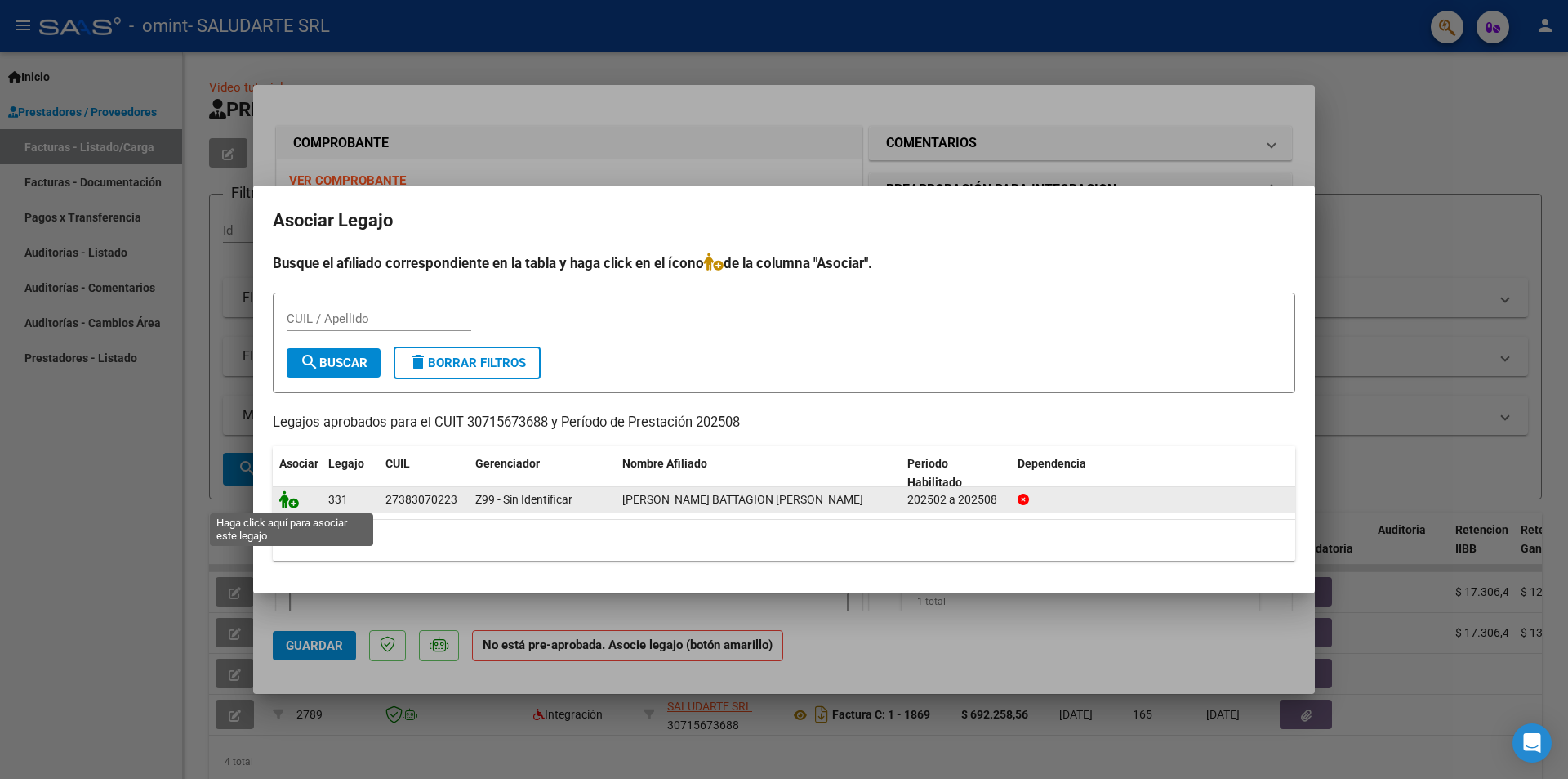
click at [293, 501] on icon at bounding box center [288, 499] width 19 height 18
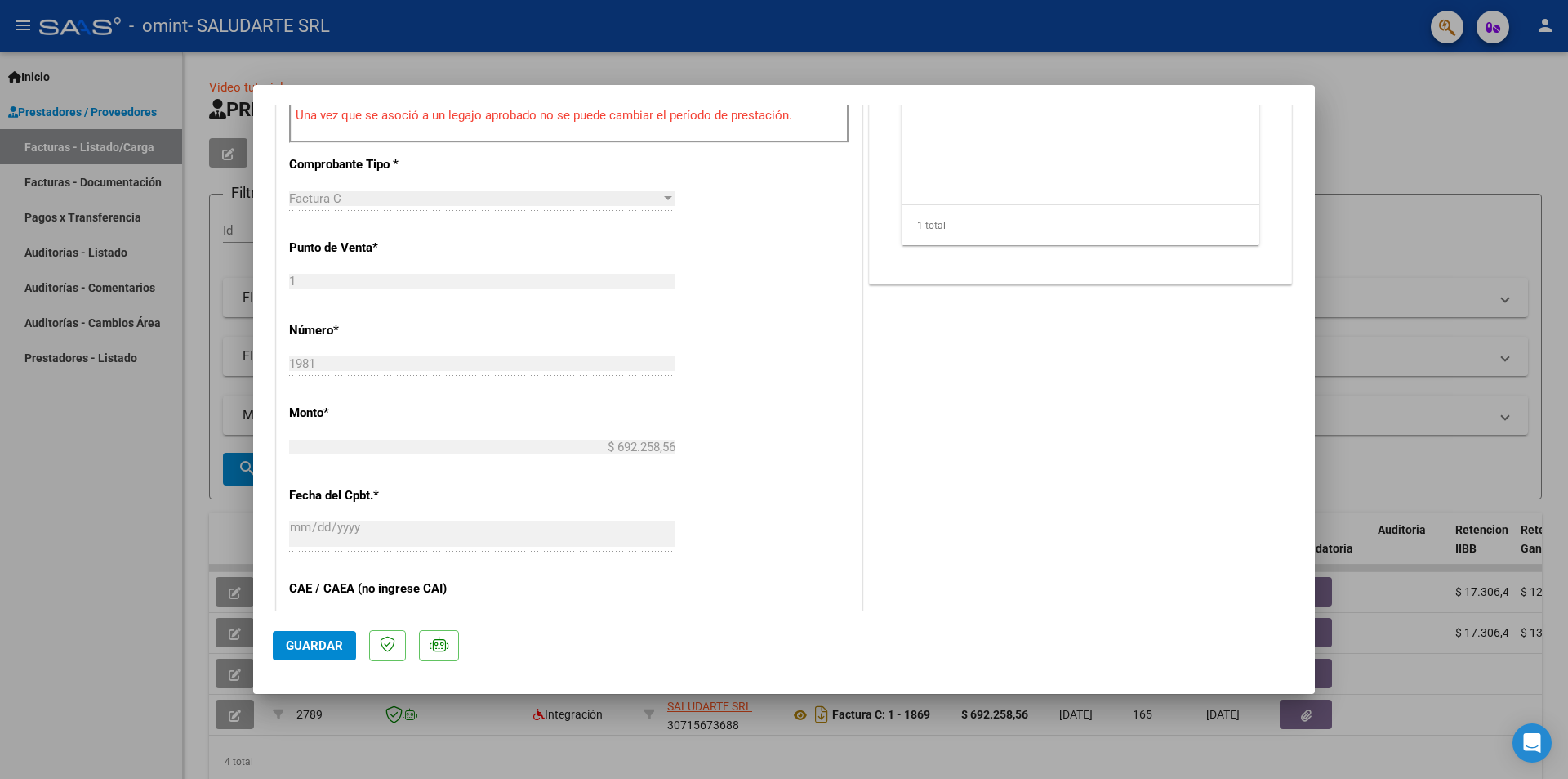
scroll to position [957, 0]
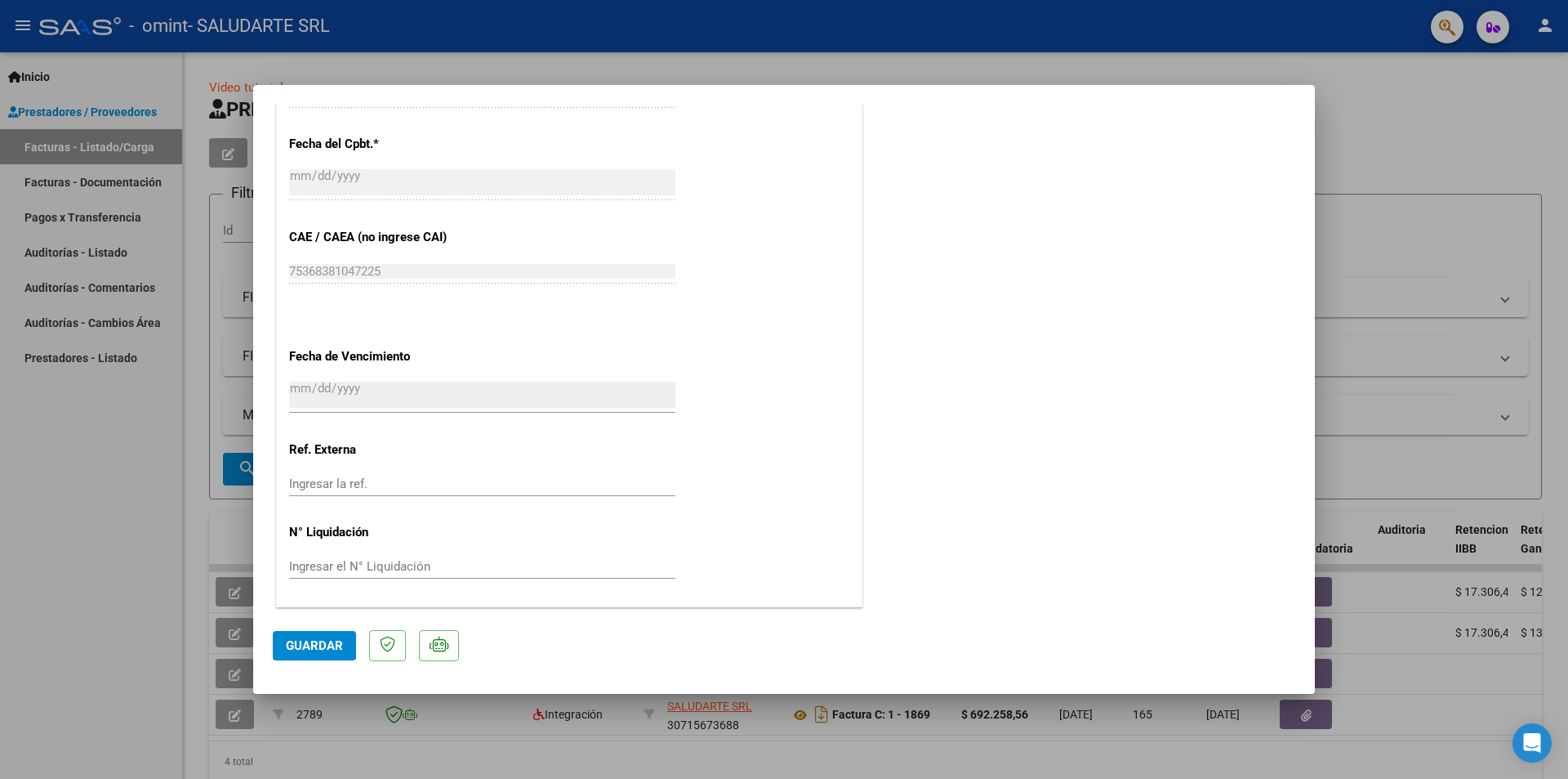
click at [301, 641] on span "Guardar" at bounding box center [314, 646] width 57 height 15
click at [1415, 242] on div at bounding box center [784, 389] width 1568 height 779
type input "$ 0,00"
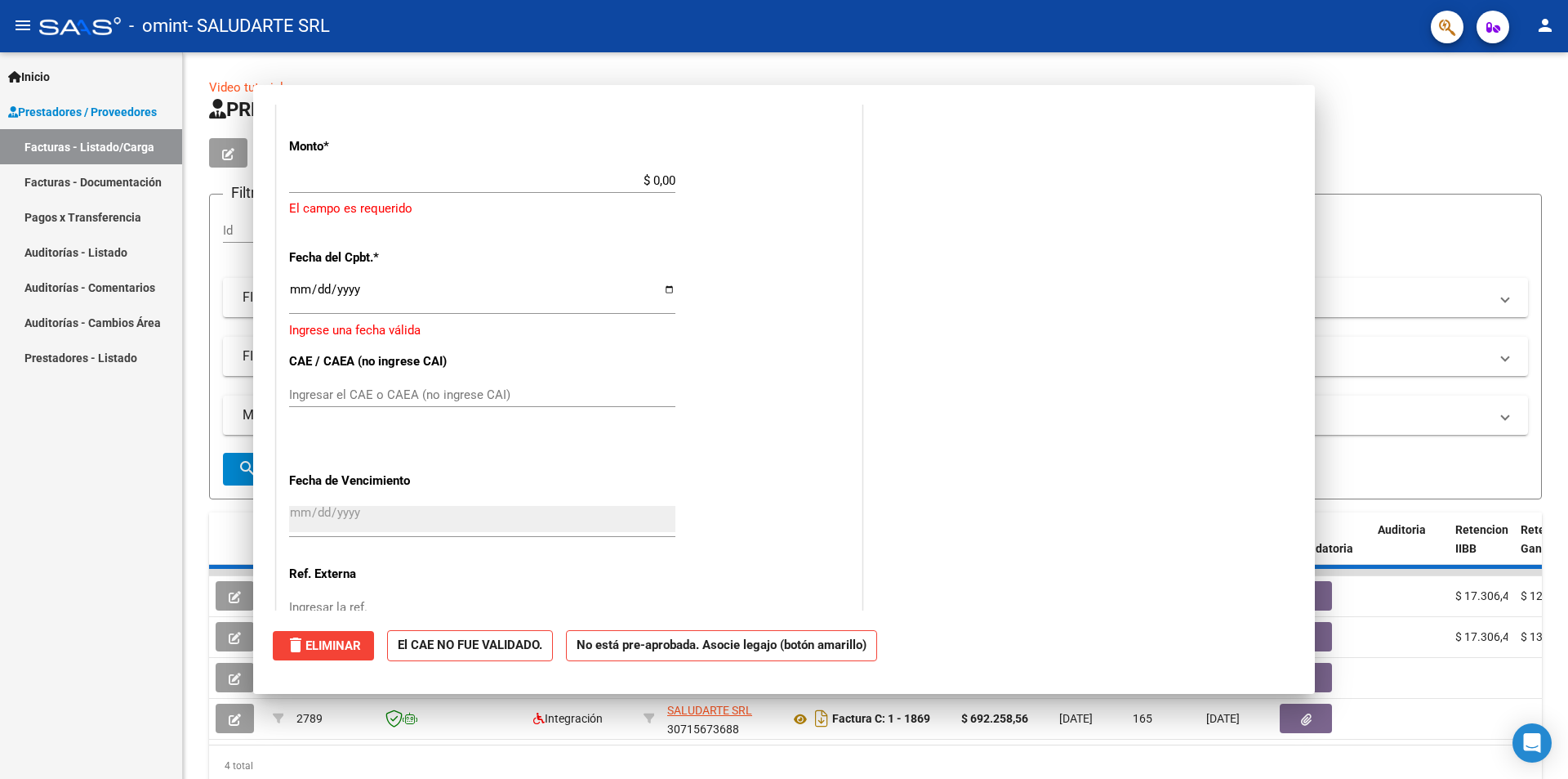
scroll to position [0, 0]
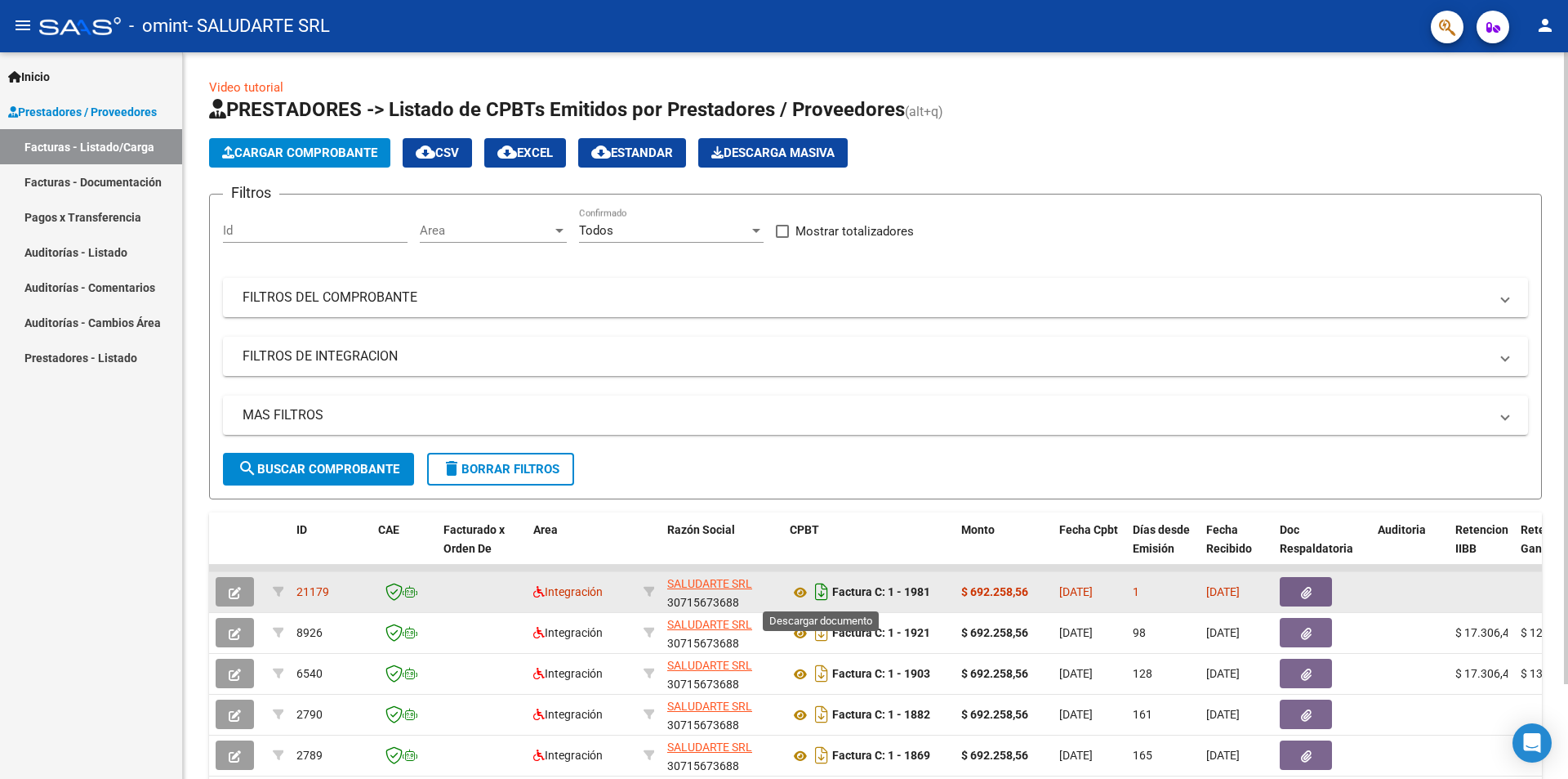
click at [819, 590] on icon "Descargar documento" at bounding box center [821, 591] width 21 height 26
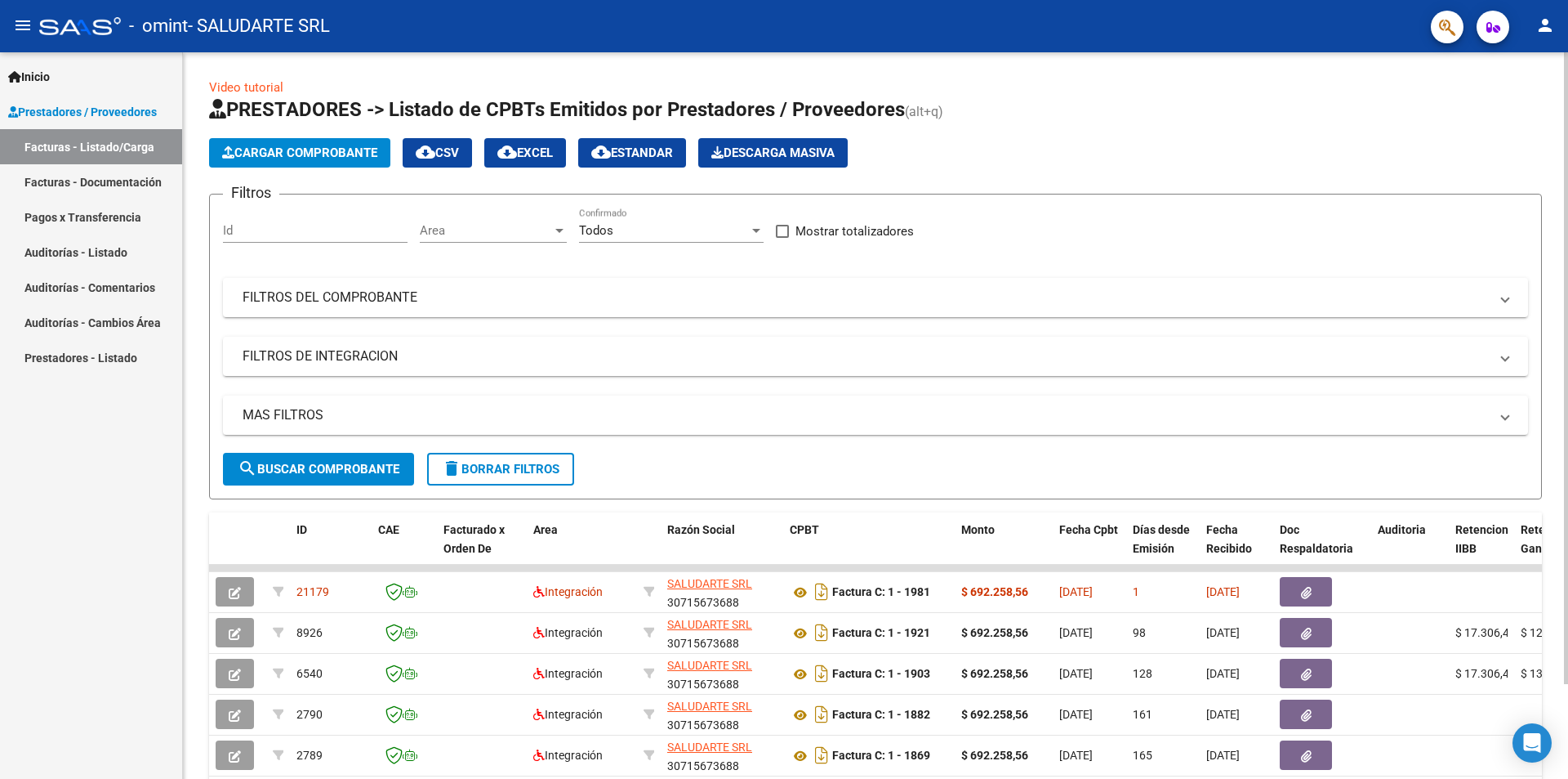
click at [1103, 104] on h1 "PRESTADORES -> Listado de CPBTs Emitidos por Prestadores / Proveedores (alt+q)" at bounding box center [875, 111] width 1333 height 29
click at [1546, 21] on mat-icon "person" at bounding box center [1545, 25] width 19 height 19
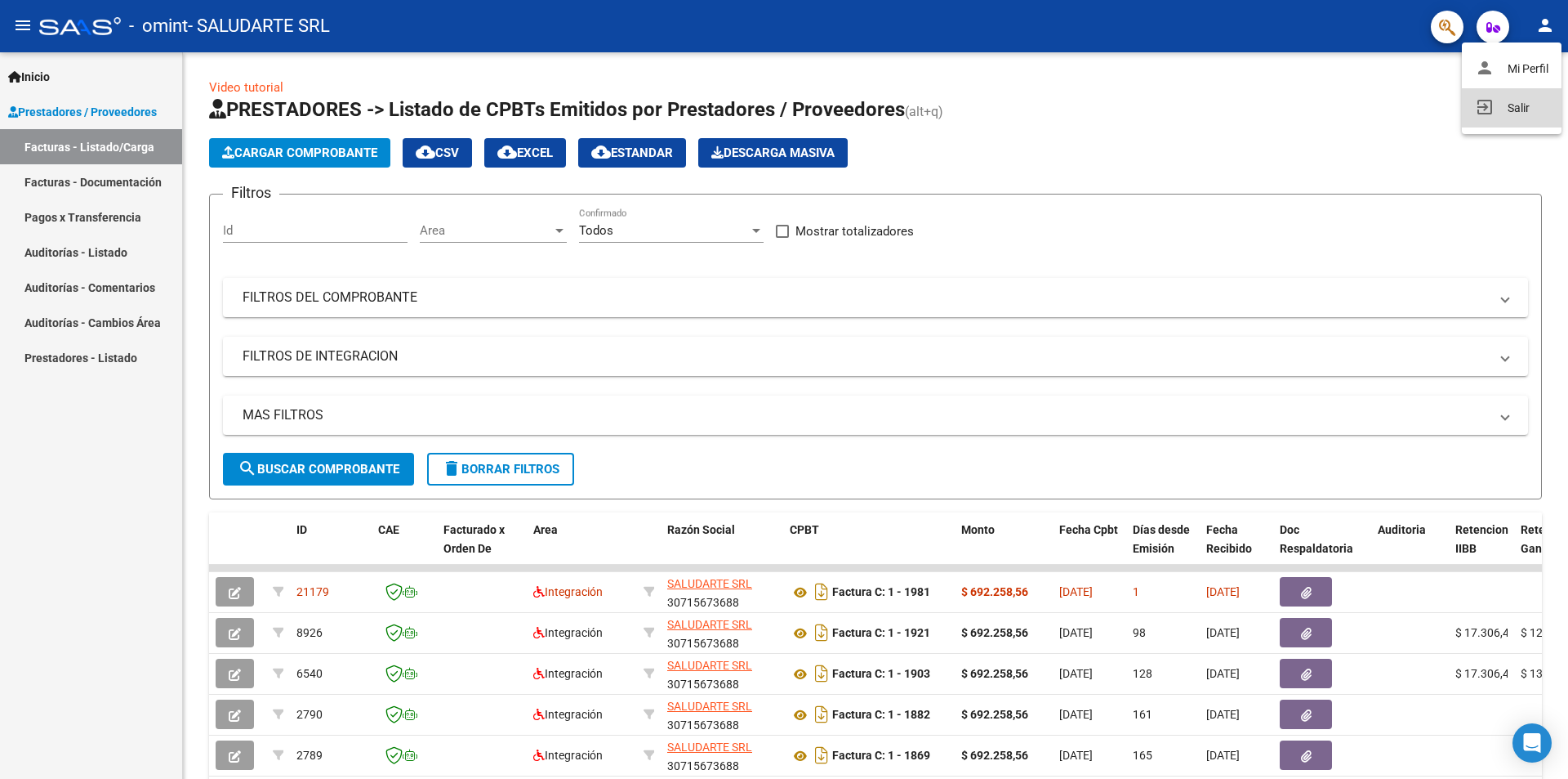
click at [1513, 104] on button "exit_to_app Salir" at bounding box center [1511, 107] width 100 height 39
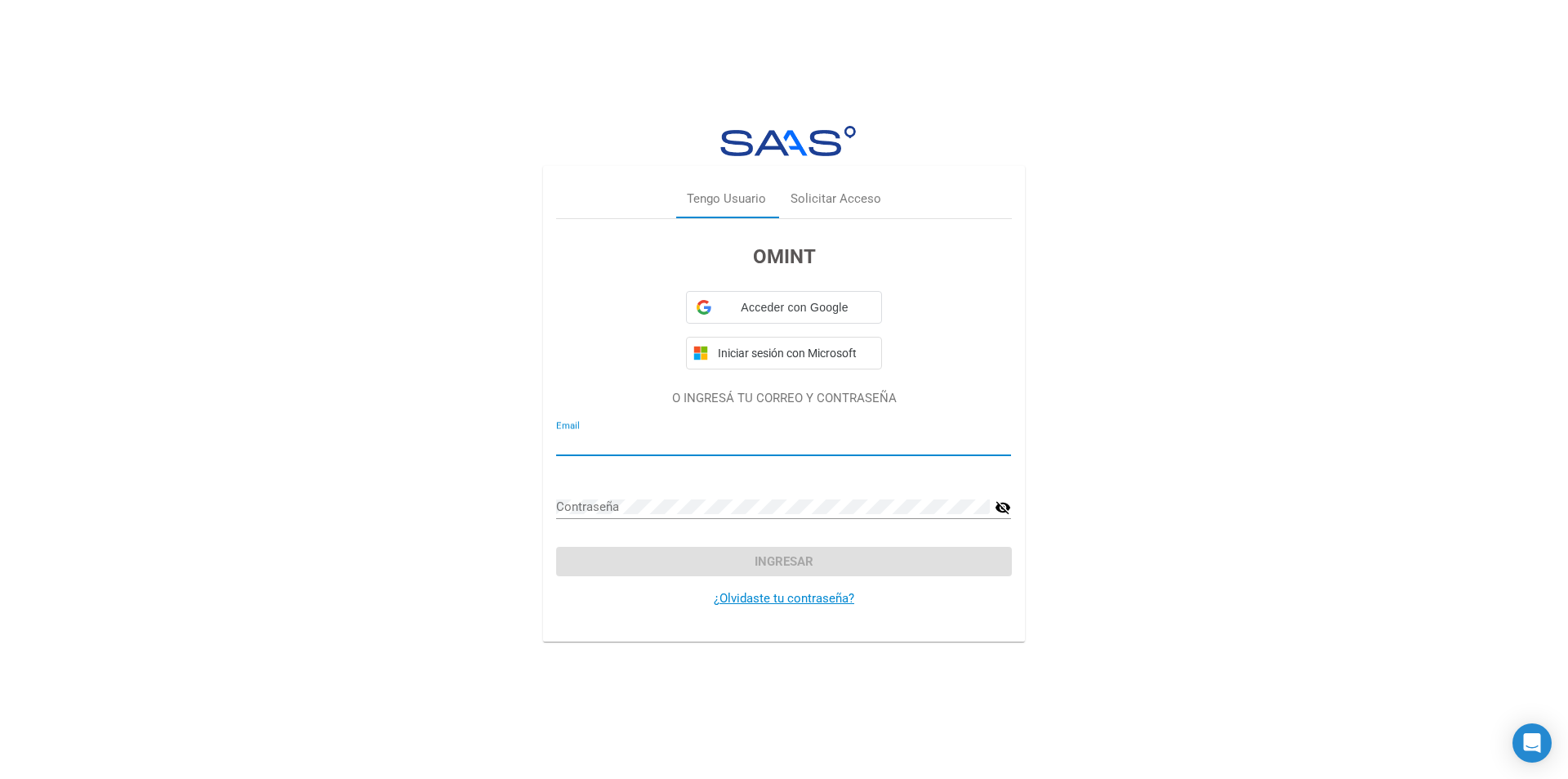
type input "[EMAIL_ADDRESS][DOMAIN_NAME]"
